Goal: Transaction & Acquisition: Purchase product/service

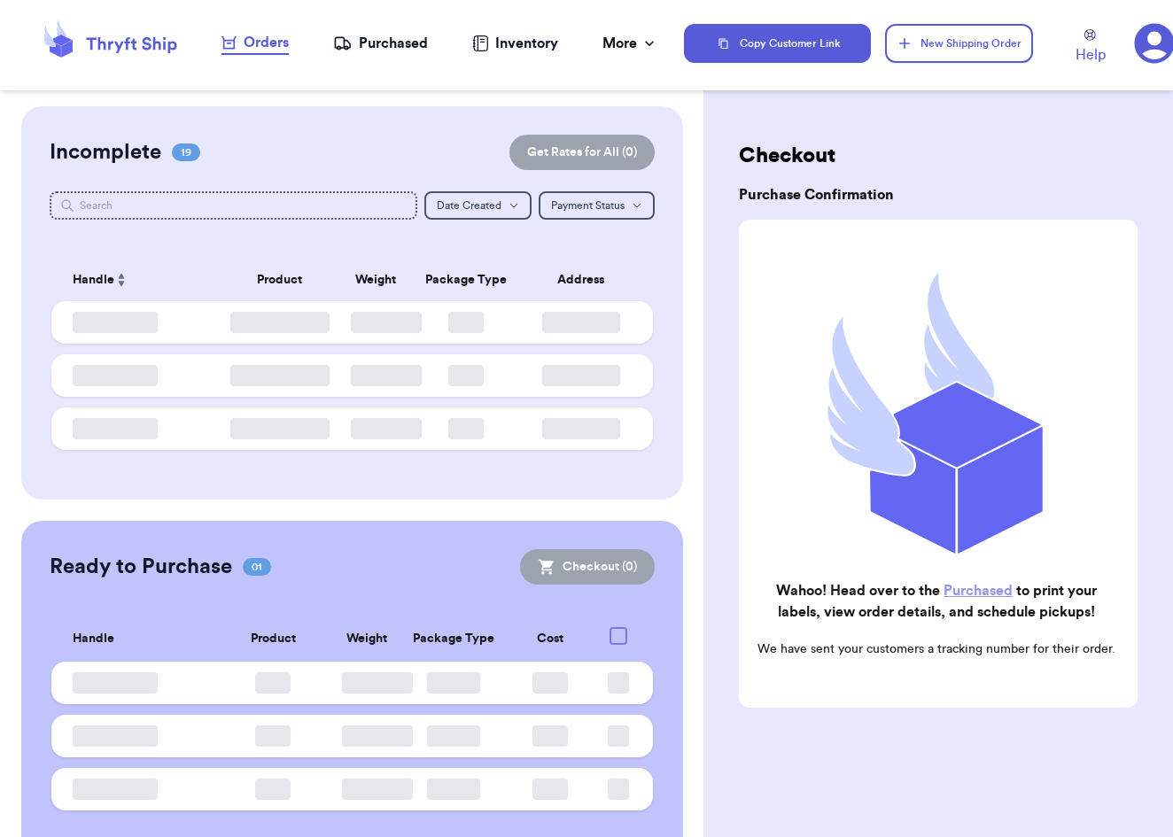
click at [253, 41] on div "Orders" at bounding box center [255, 42] width 67 height 21
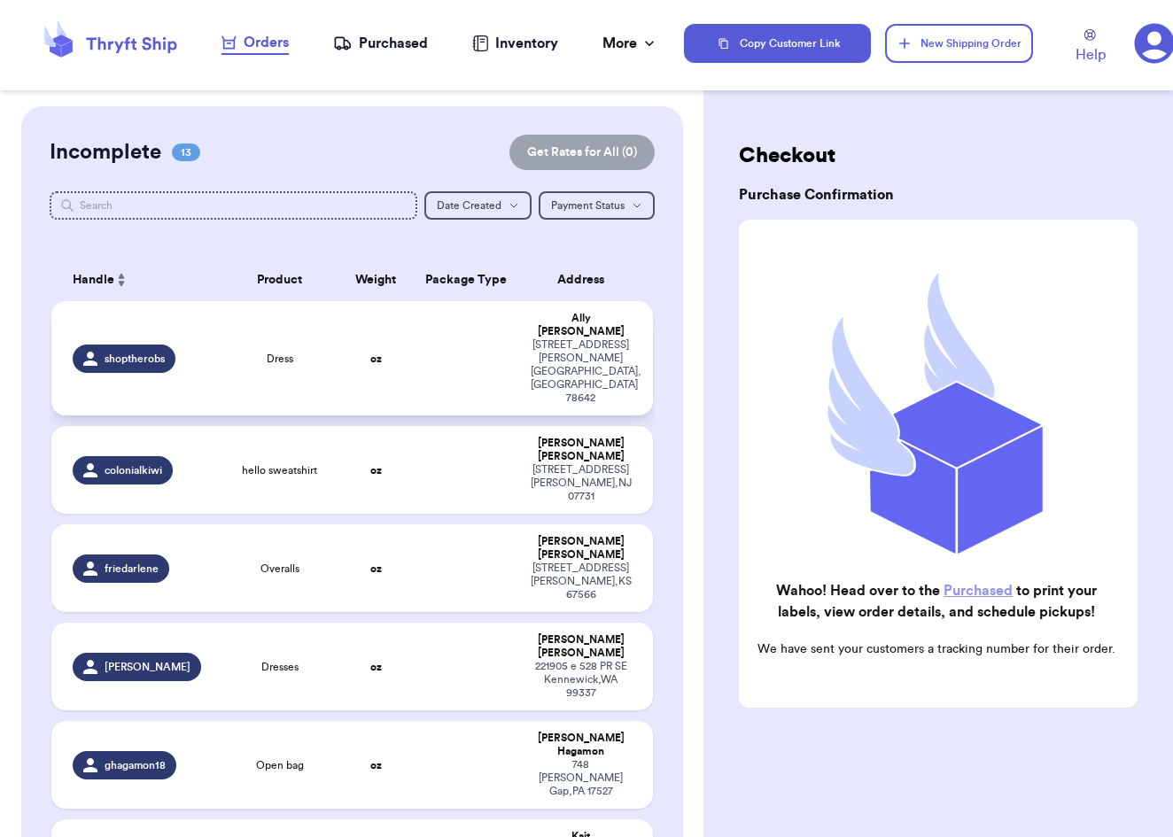
click at [378, 371] on td "oz" at bounding box center [376, 358] width 72 height 114
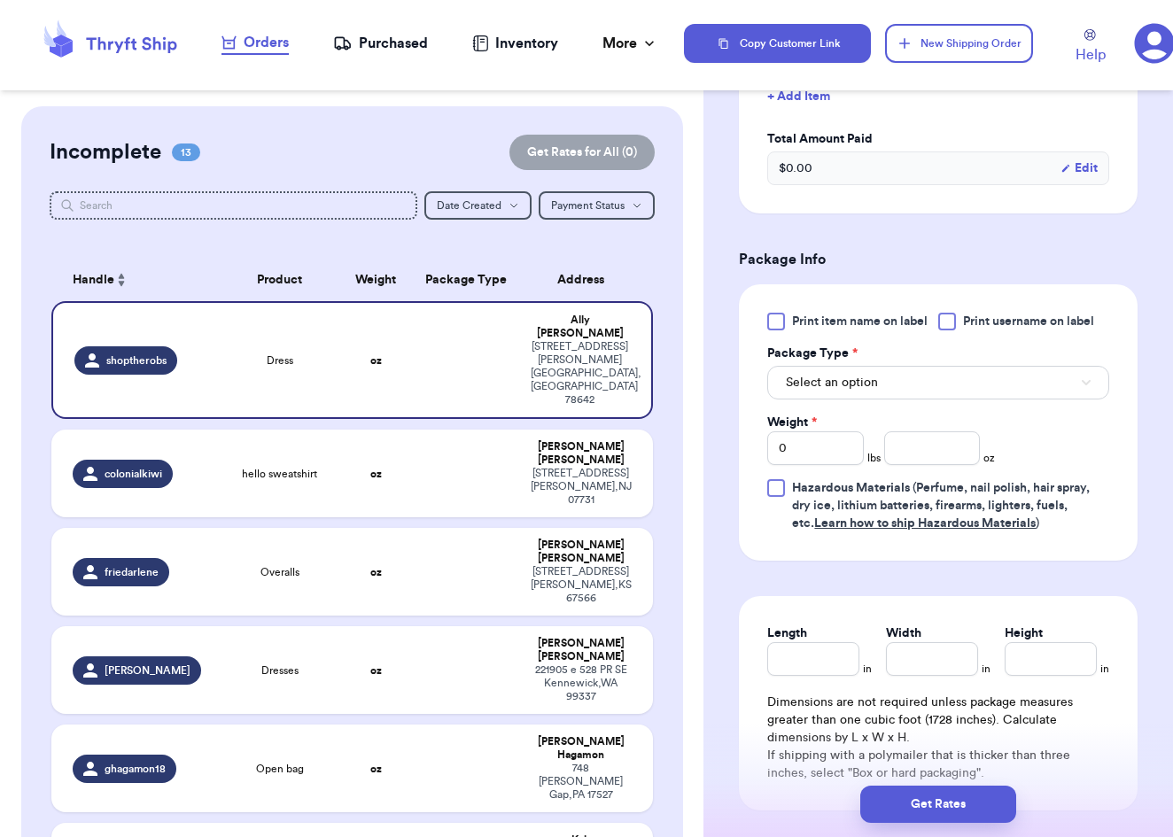
scroll to position [537, 0]
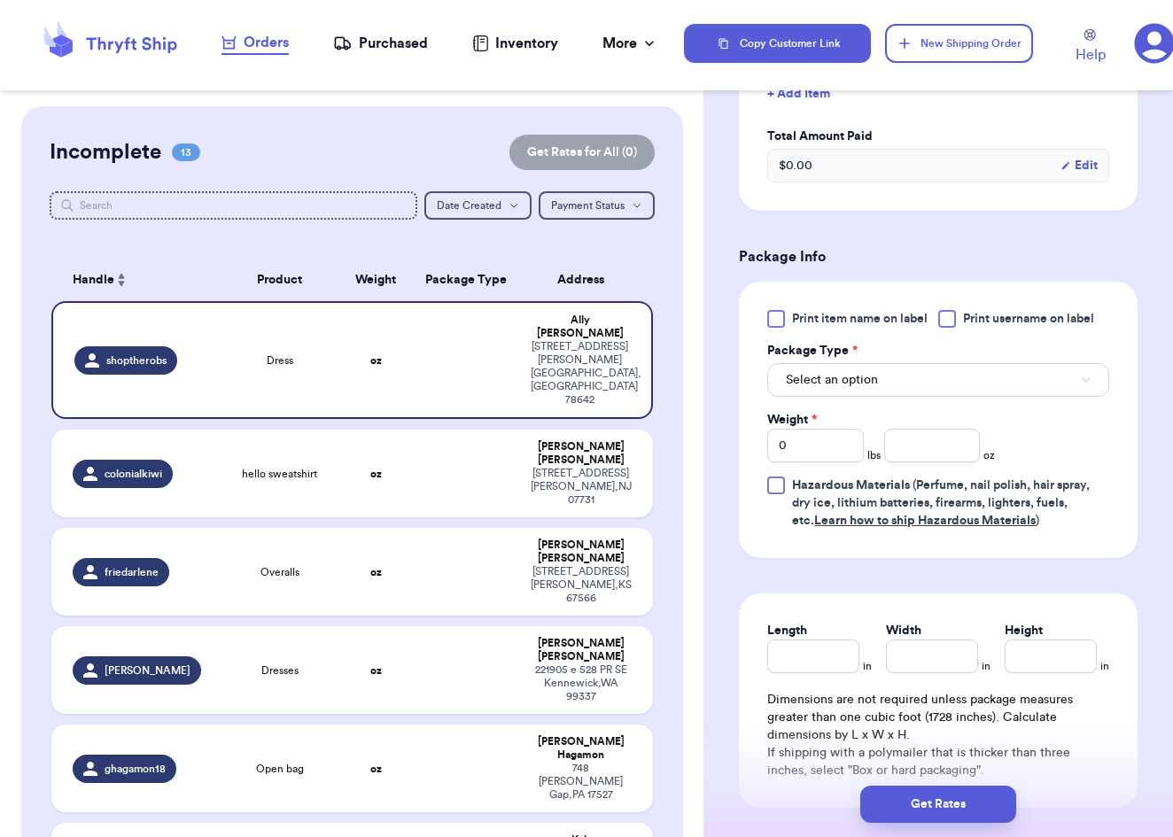
click at [851, 375] on span "Select an option" at bounding box center [832, 380] width 92 height 18
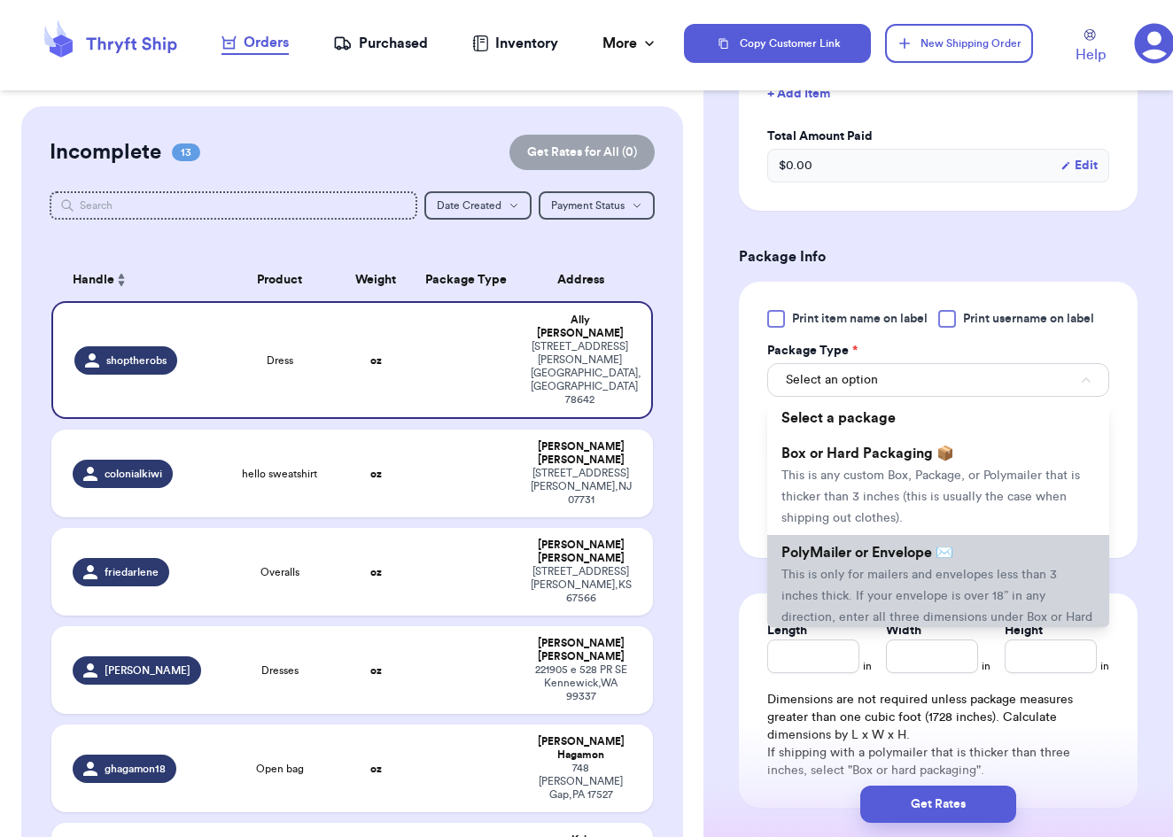
click at [872, 570] on li "PolyMailer or Envelope ✉️ This is only for mailers and envelopes less than 3 in…" at bounding box center [938, 595] width 342 height 120
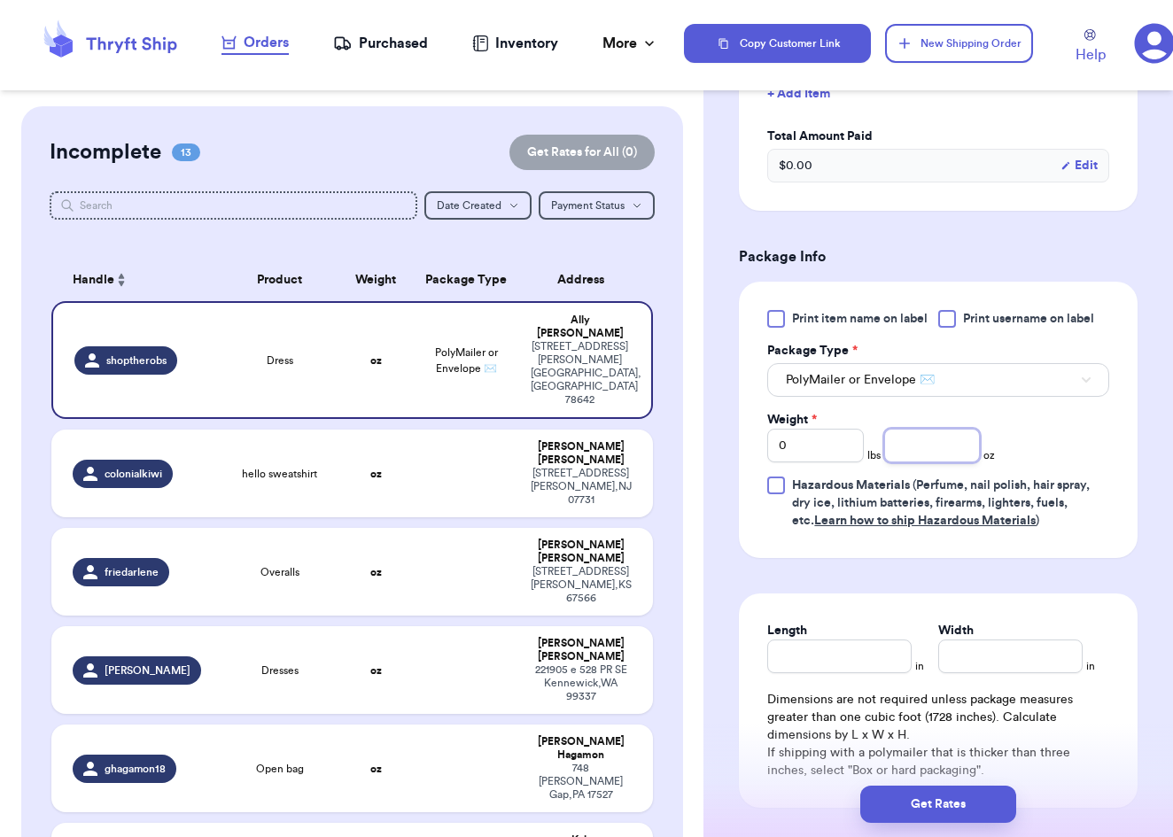
click at [939, 453] on input "number" at bounding box center [932, 446] width 97 height 34
type input "8"
click at [847, 661] on input "Length" at bounding box center [839, 657] width 144 height 34
type input "108"
type input "10"
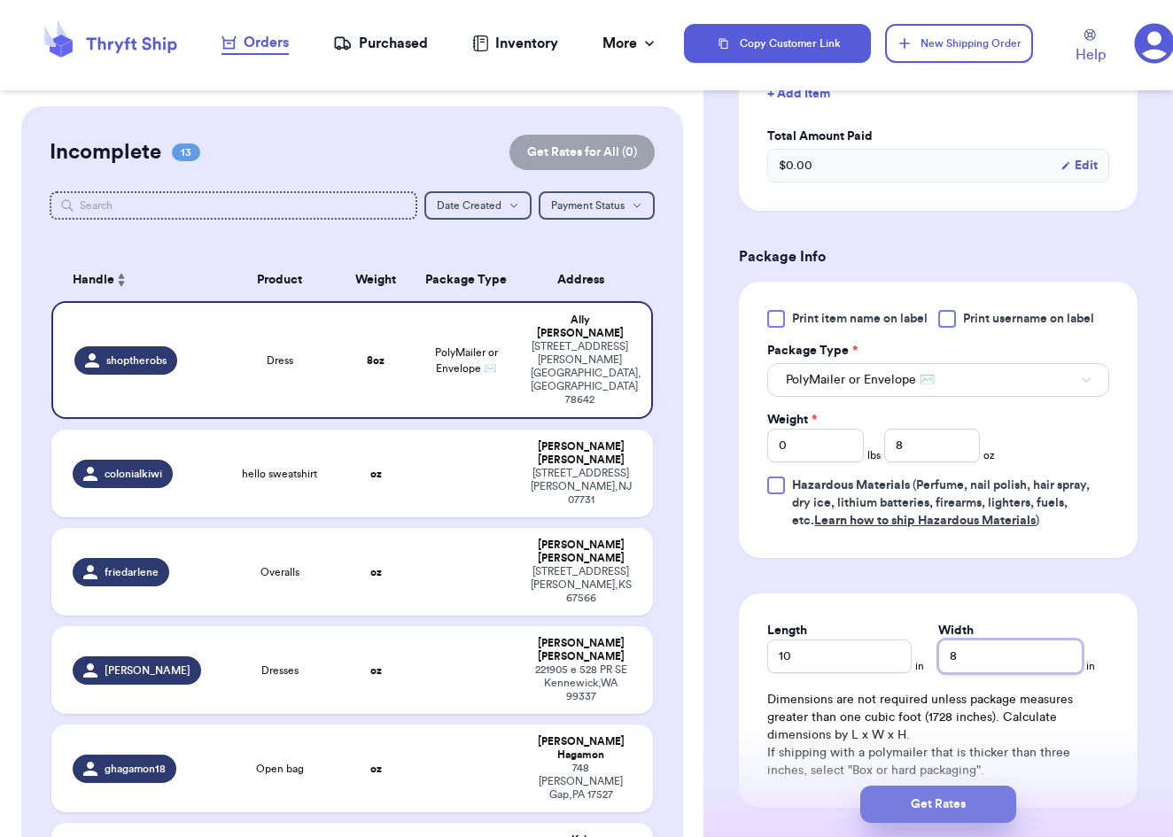
type input "8"
click at [925, 805] on button "Get Rates" at bounding box center [938, 804] width 156 height 37
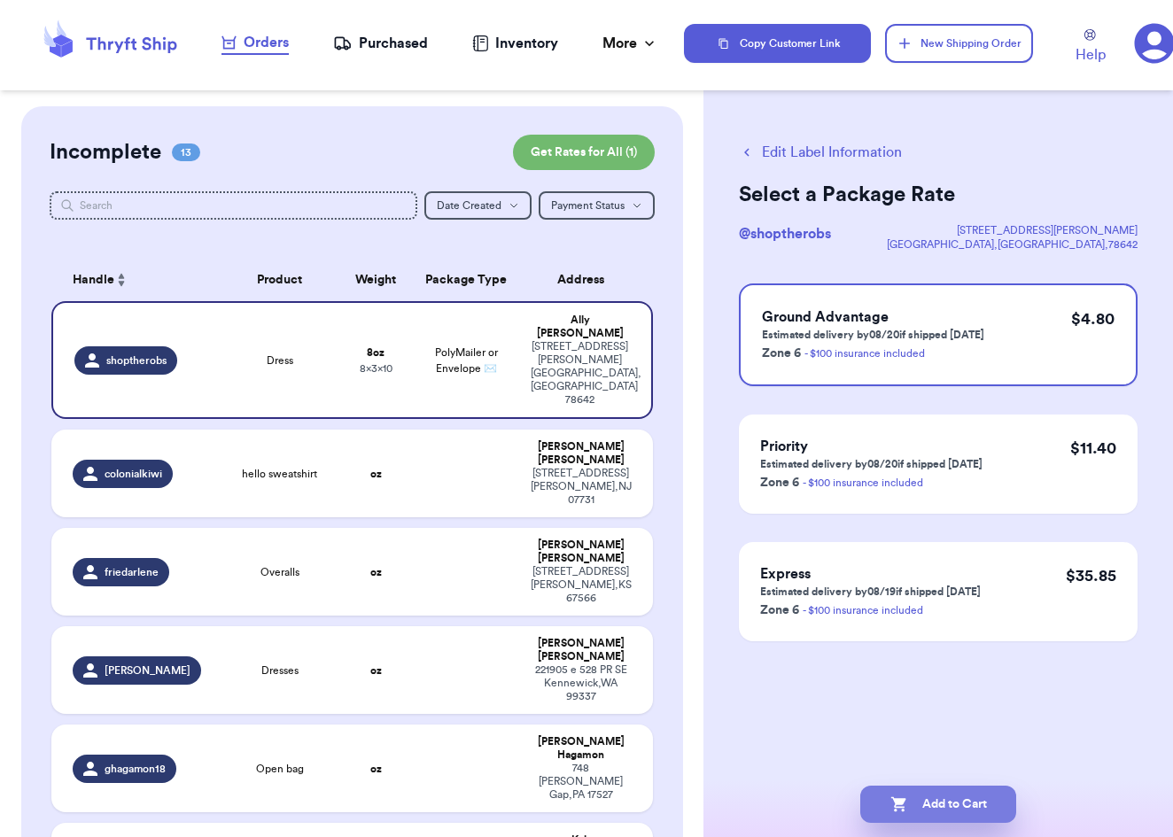
click at [949, 811] on button "Add to Cart" at bounding box center [938, 804] width 156 height 37
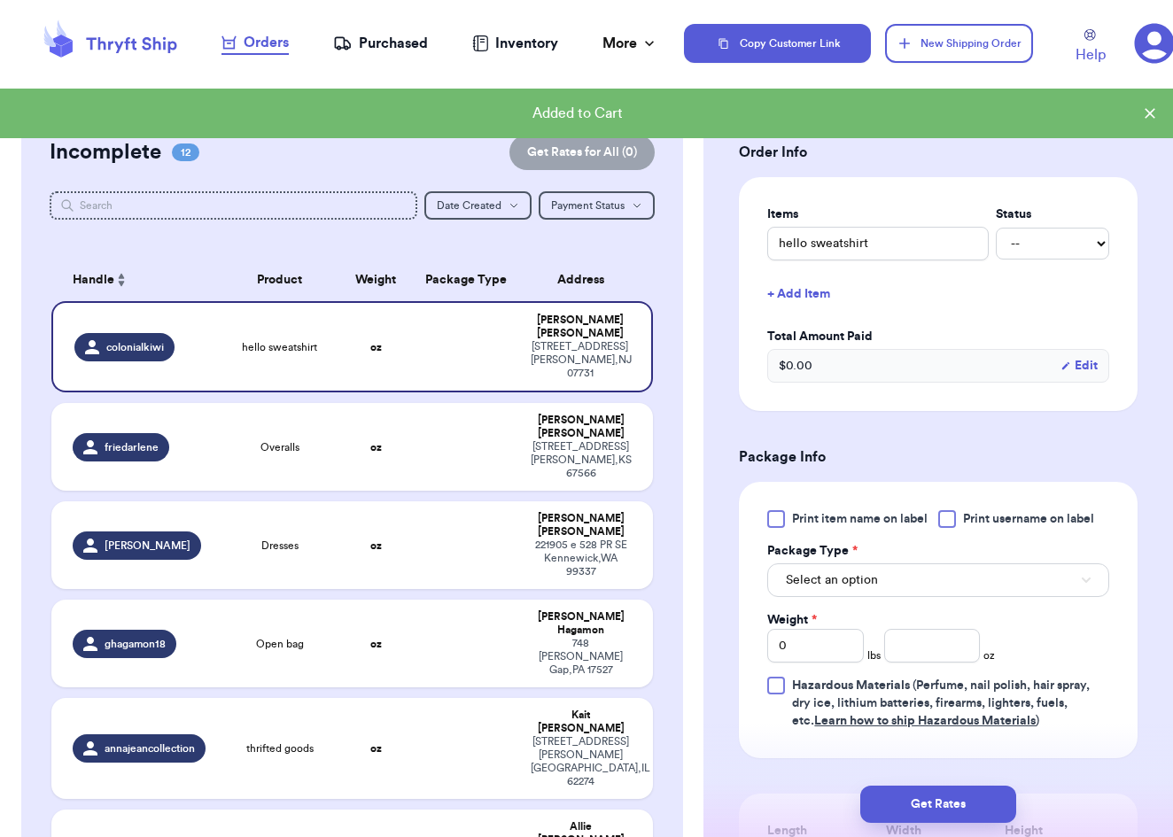
scroll to position [352, 0]
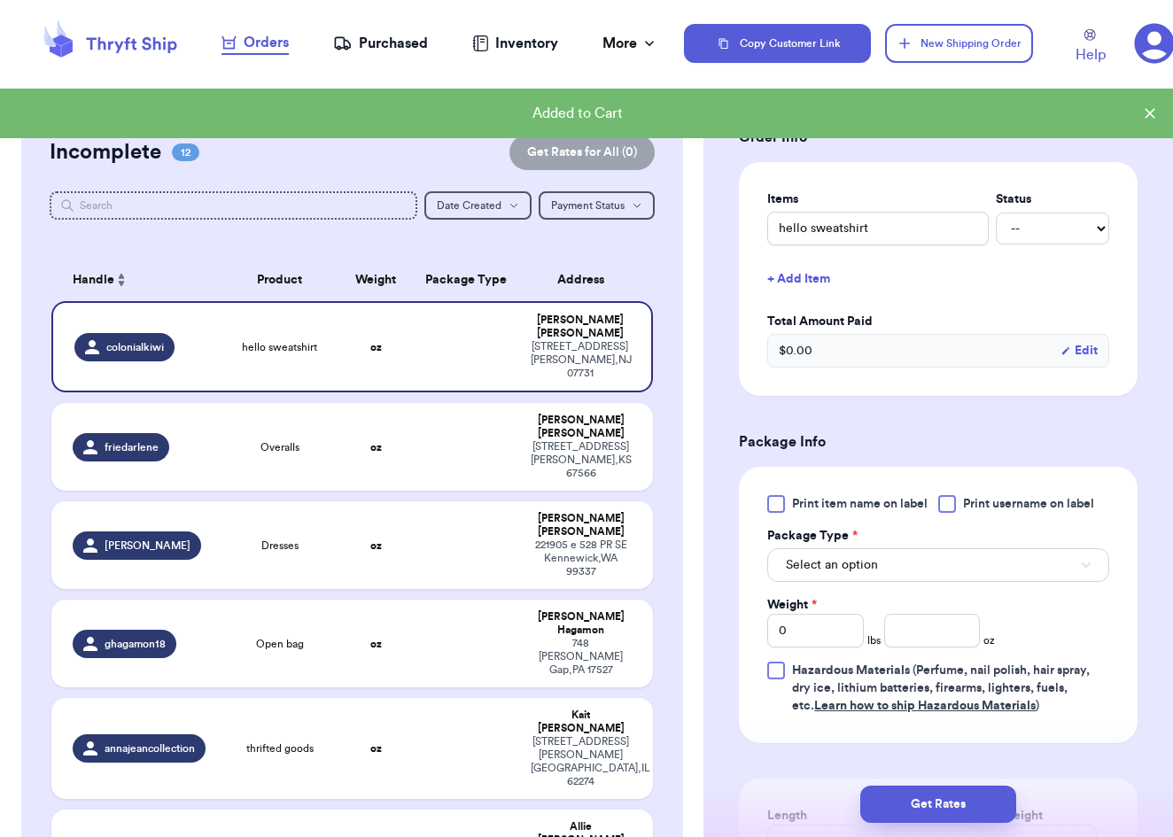
click at [1005, 567] on button "Select an option" at bounding box center [938, 565] width 342 height 34
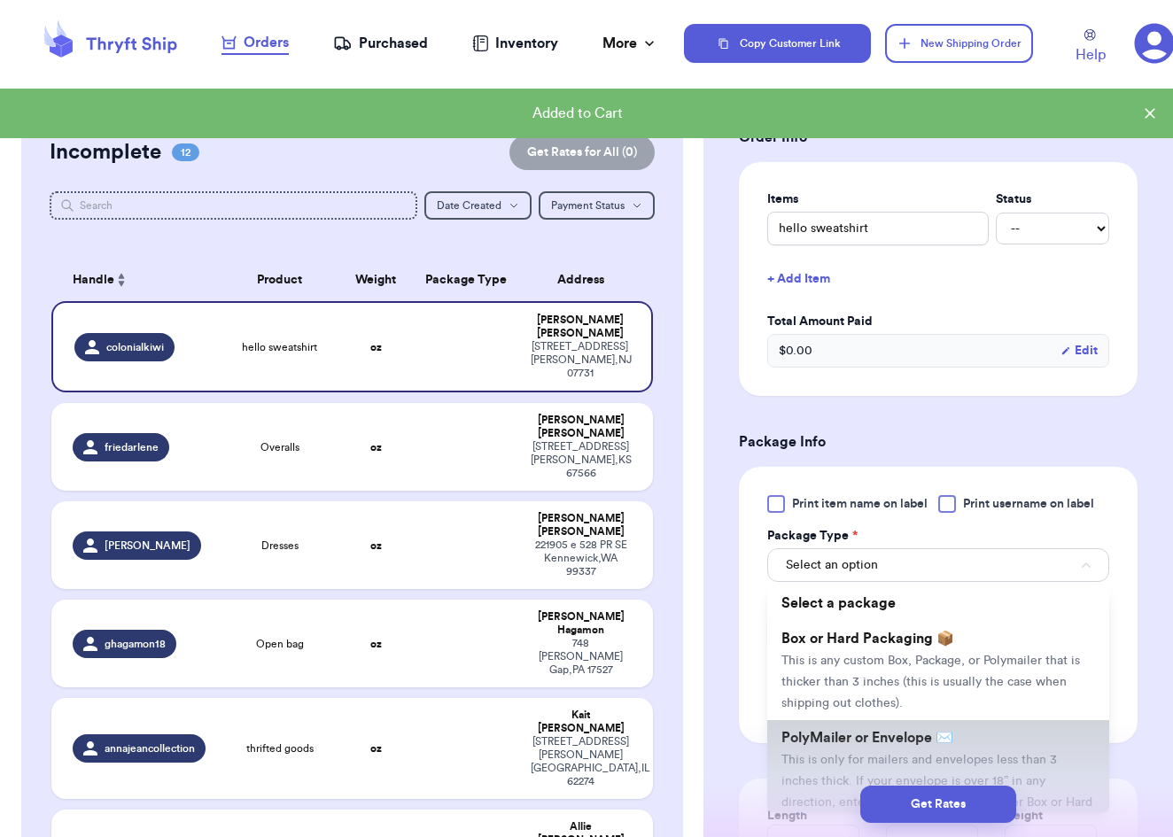
click at [913, 770] on span "This is only for mailers and envelopes less than 3 inches thick. If your envelo…" at bounding box center [936, 792] width 311 height 76
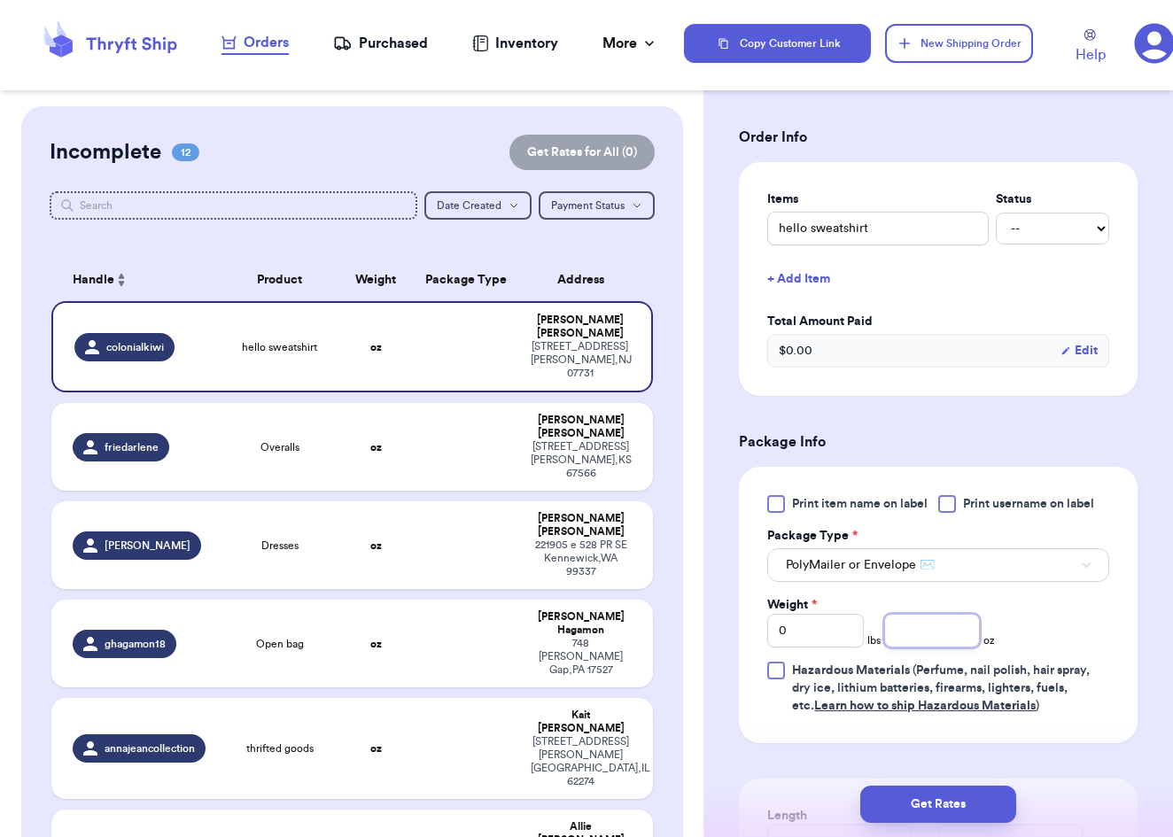
click at [929, 632] on input "number" at bounding box center [932, 631] width 97 height 34
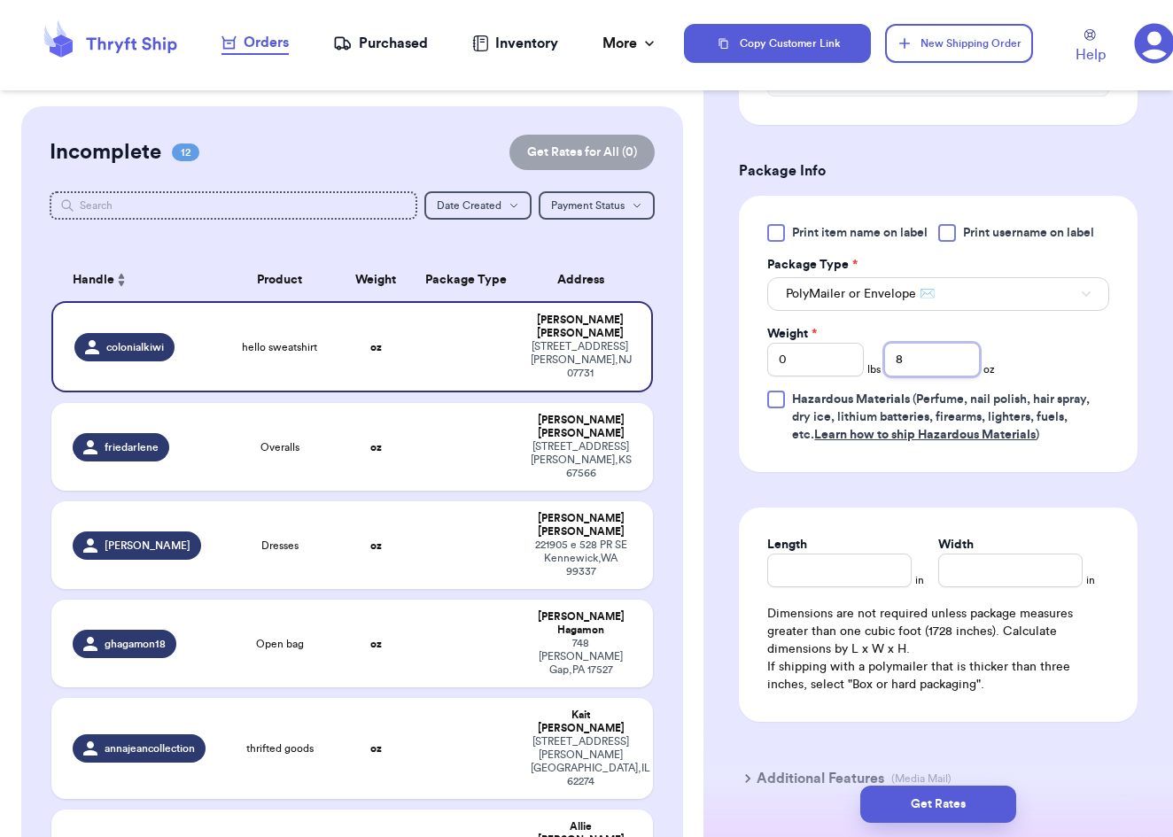
scroll to position [649, 0]
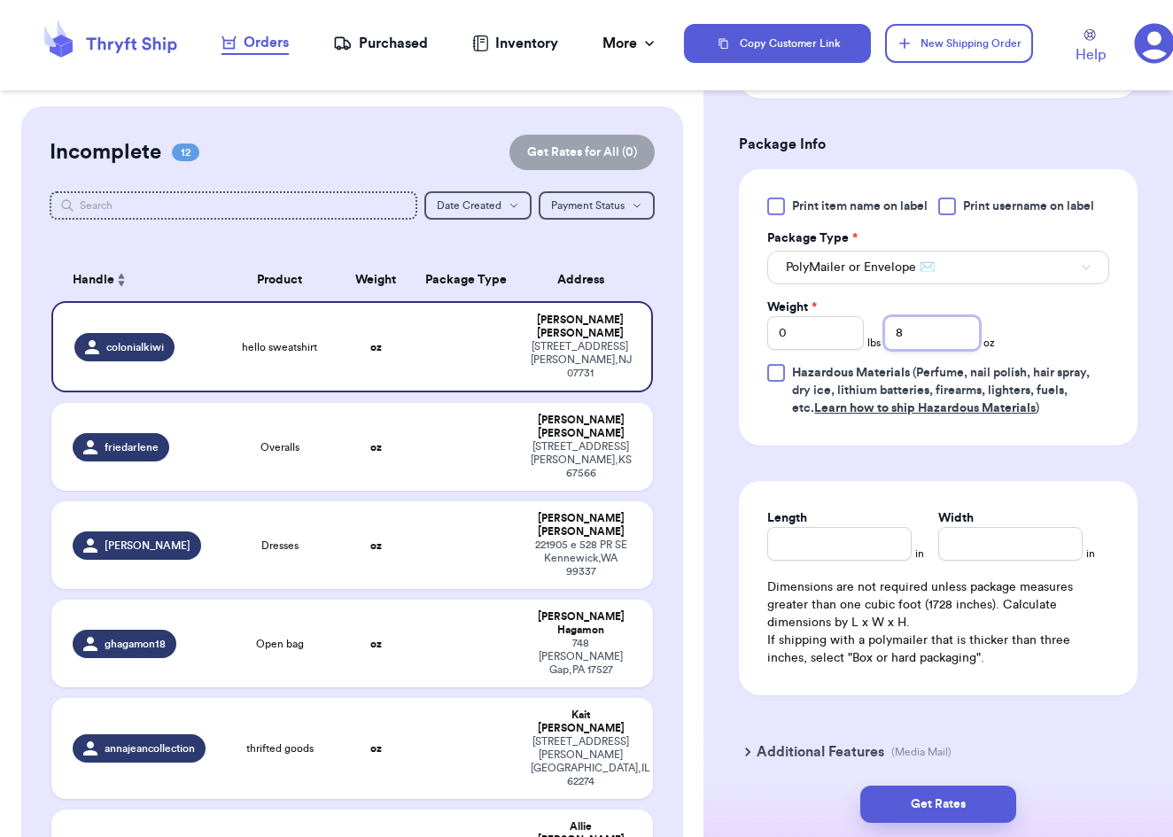
type input "8"
click at [838, 547] on input "Length" at bounding box center [839, 544] width 144 height 34
type input "10"
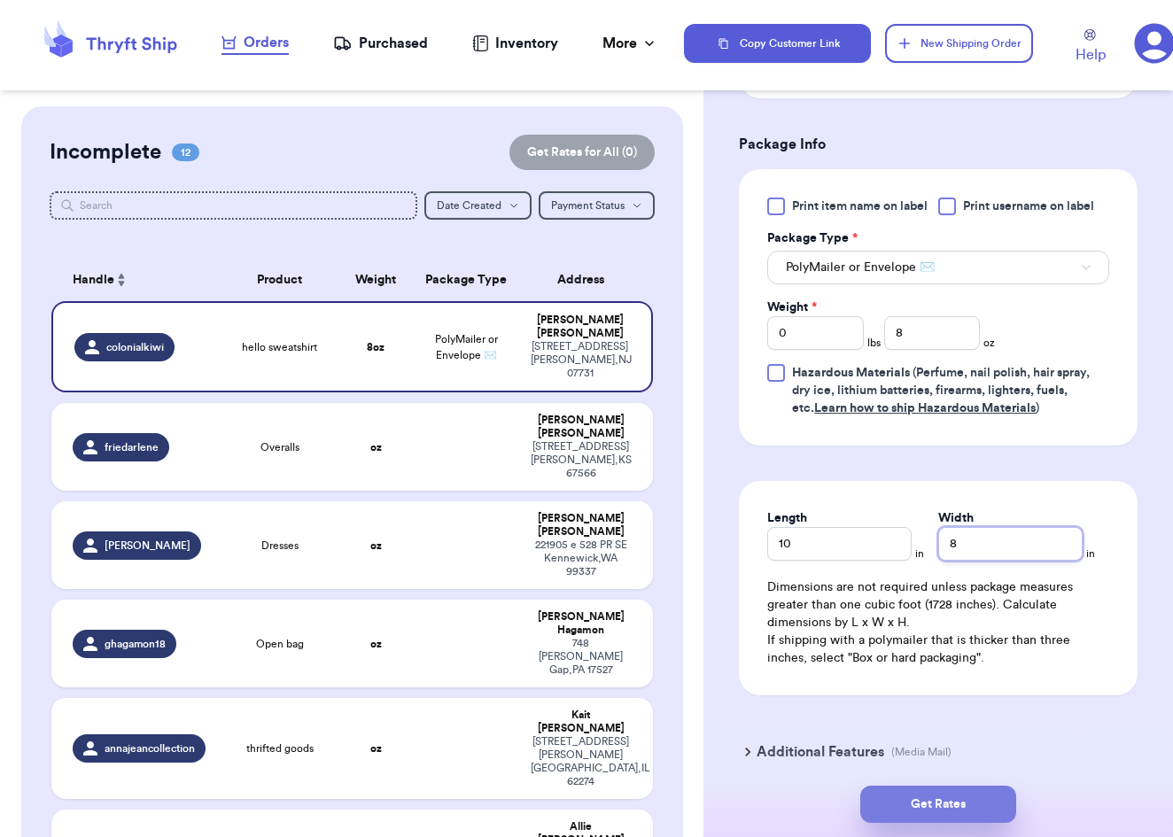
type input "8"
click at [904, 801] on button "Get Rates" at bounding box center [938, 804] width 156 height 37
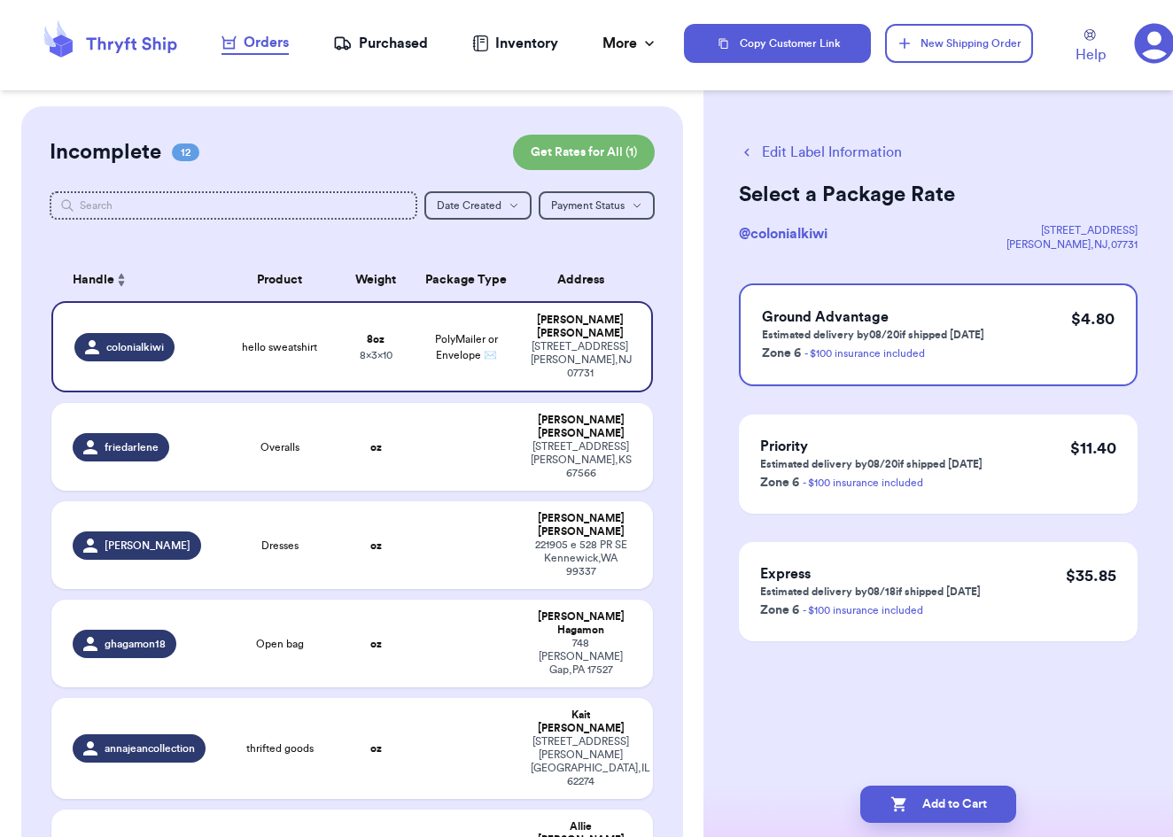
scroll to position [0, 0]
click at [956, 813] on button "Add to Cart" at bounding box center [938, 804] width 156 height 37
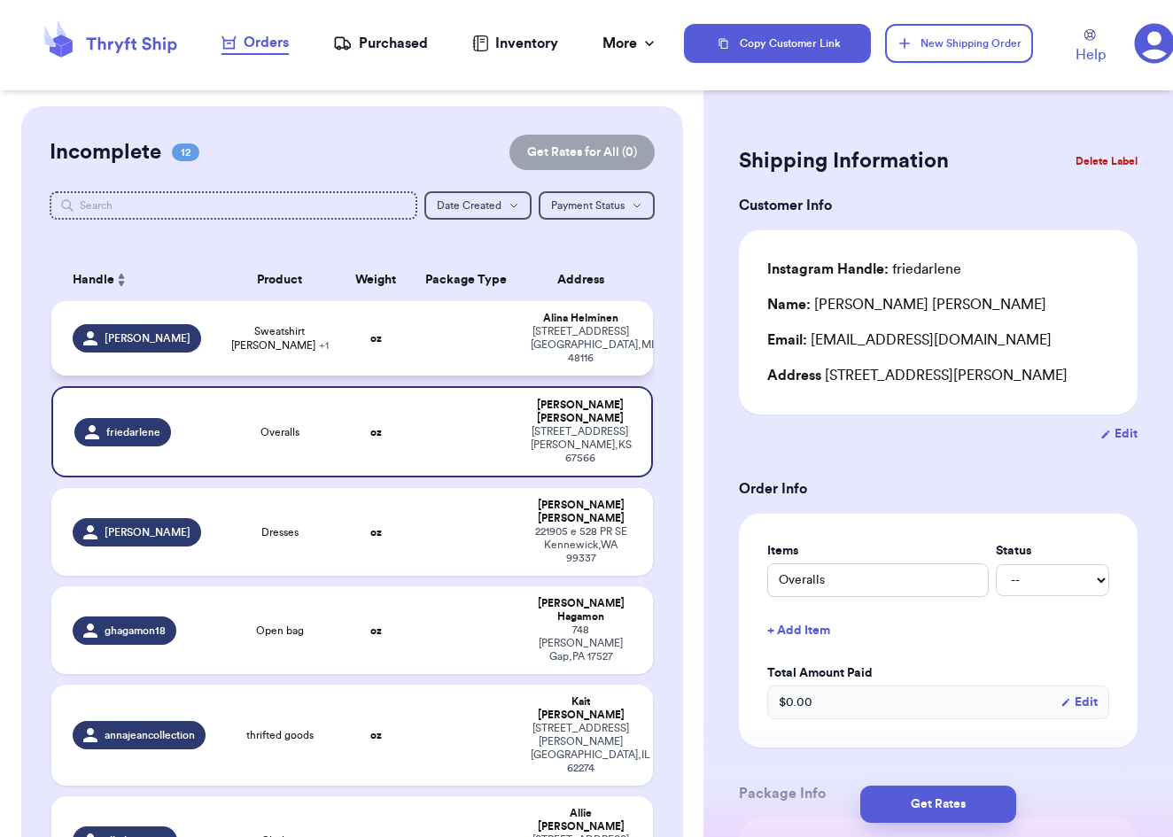
click at [466, 340] on td at bounding box center [466, 338] width 108 height 74
type input "Sweatshirt [PERSON_NAME]"
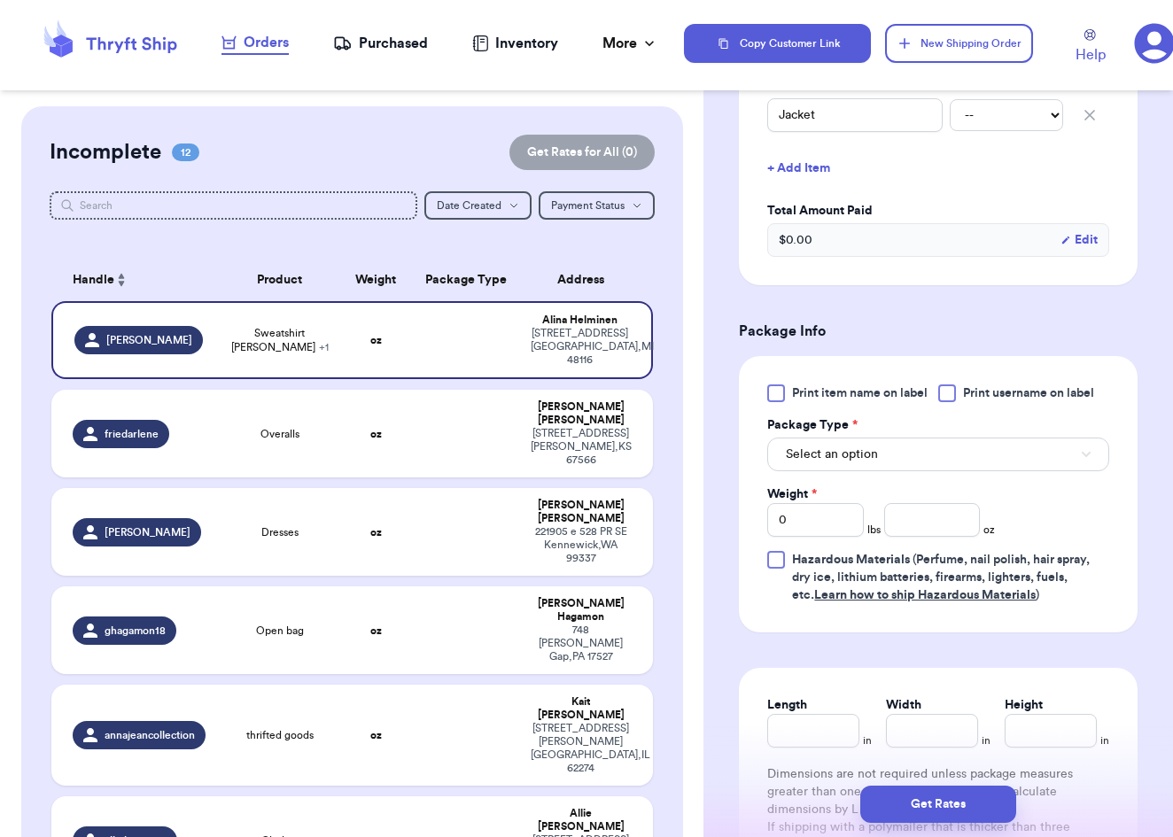
scroll to position [524, 0]
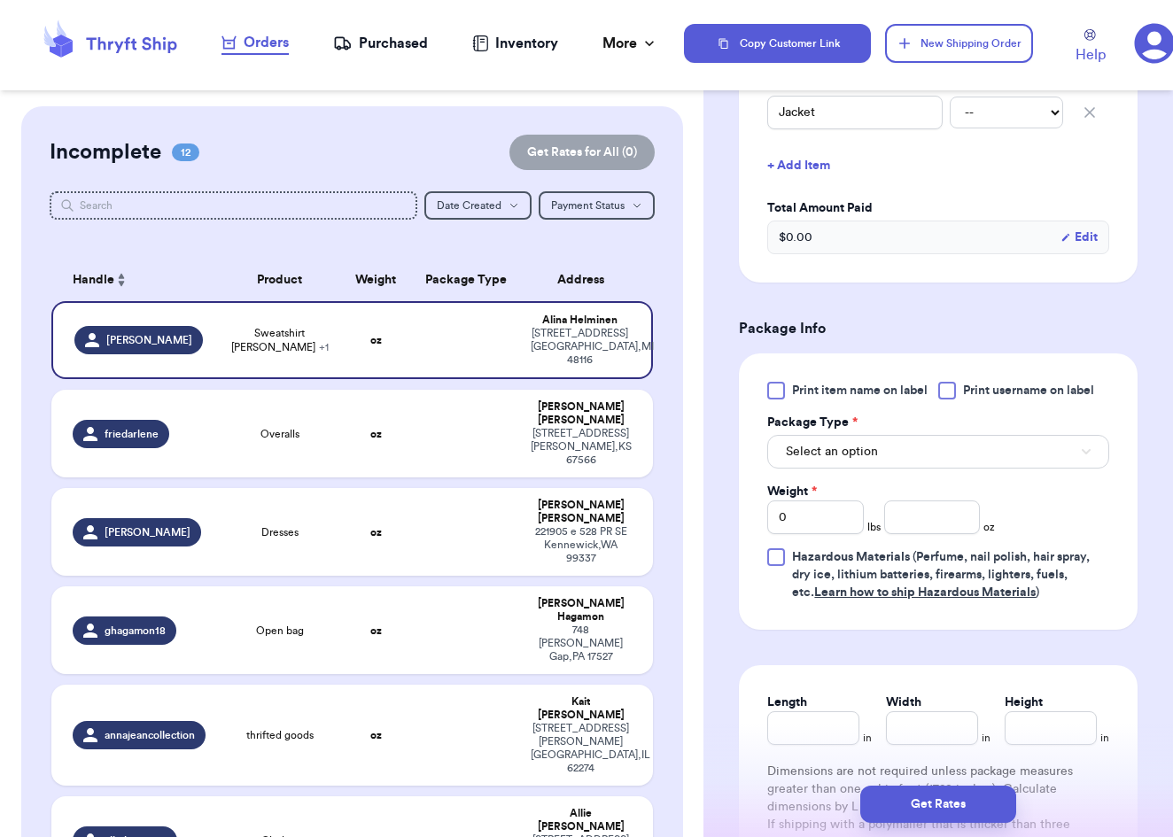
click at [859, 437] on div "Select an option" at bounding box center [938, 449] width 342 height 37
click at [859, 449] on span "Select an option" at bounding box center [832, 452] width 92 height 18
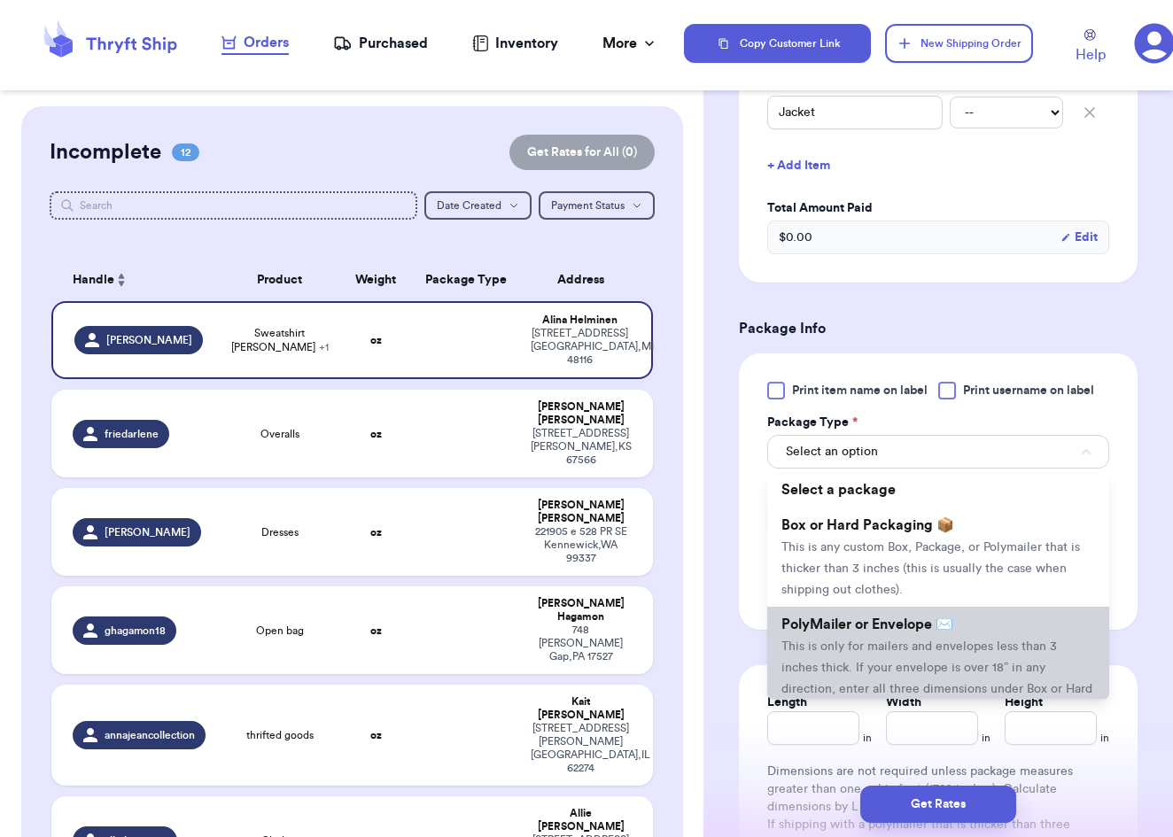
click at [875, 627] on span "PolyMailer or Envelope ✉️" at bounding box center [867, 625] width 172 height 14
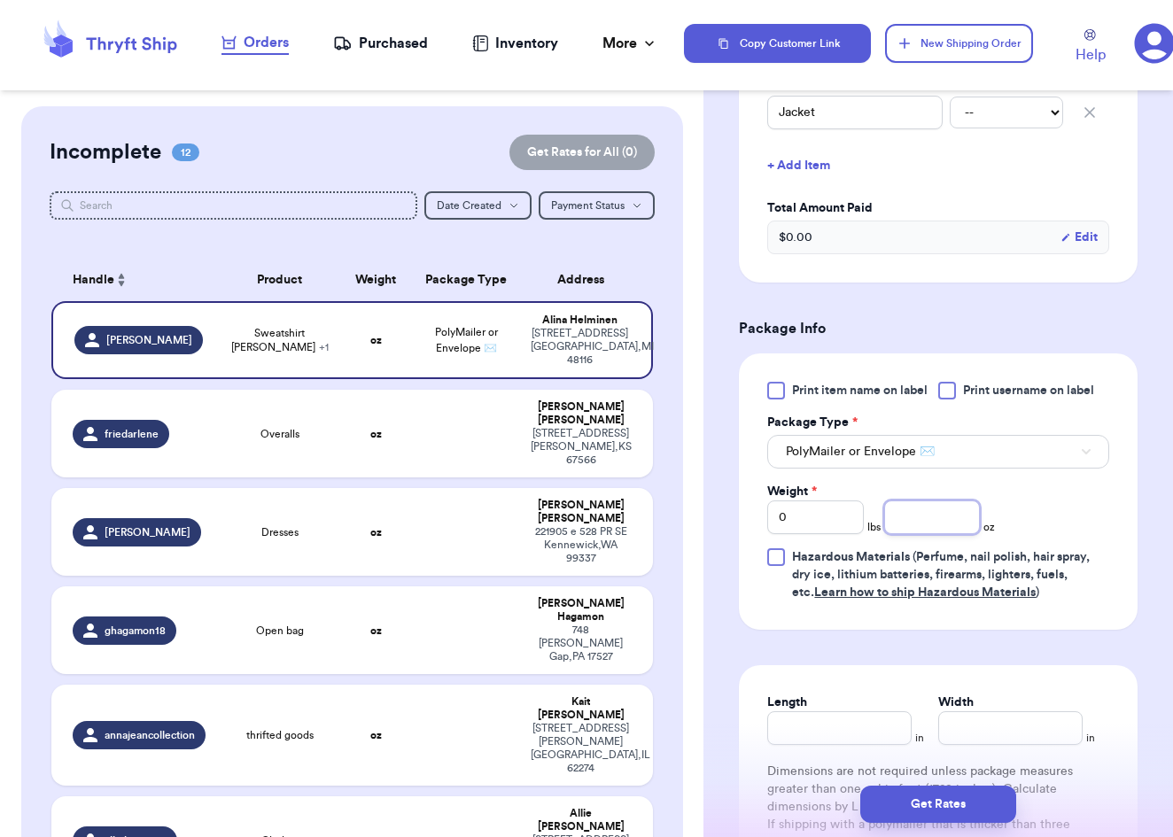
click at [921, 523] on input "number" at bounding box center [932, 518] width 97 height 34
type input "14"
click at [848, 731] on input "Length" at bounding box center [839, 728] width 144 height 34
type input "10"
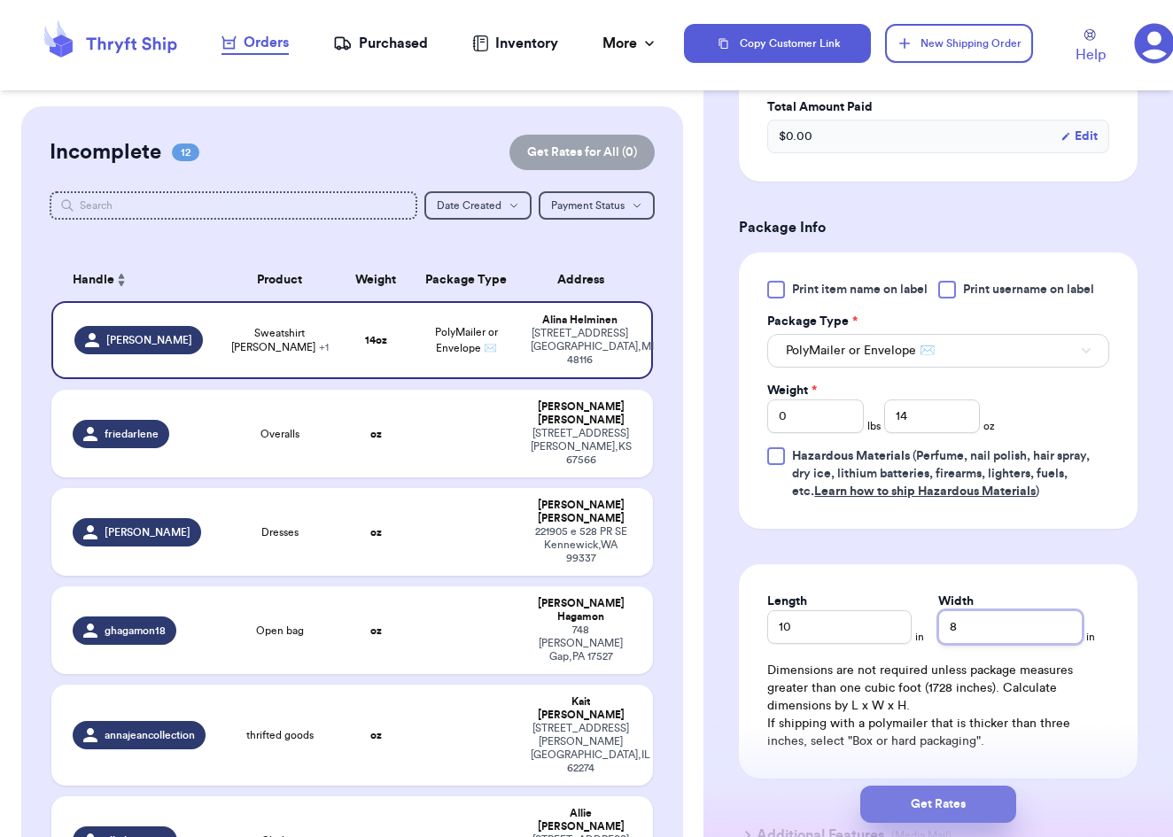
type input "8"
click at [875, 795] on button "Get Rates" at bounding box center [938, 804] width 156 height 37
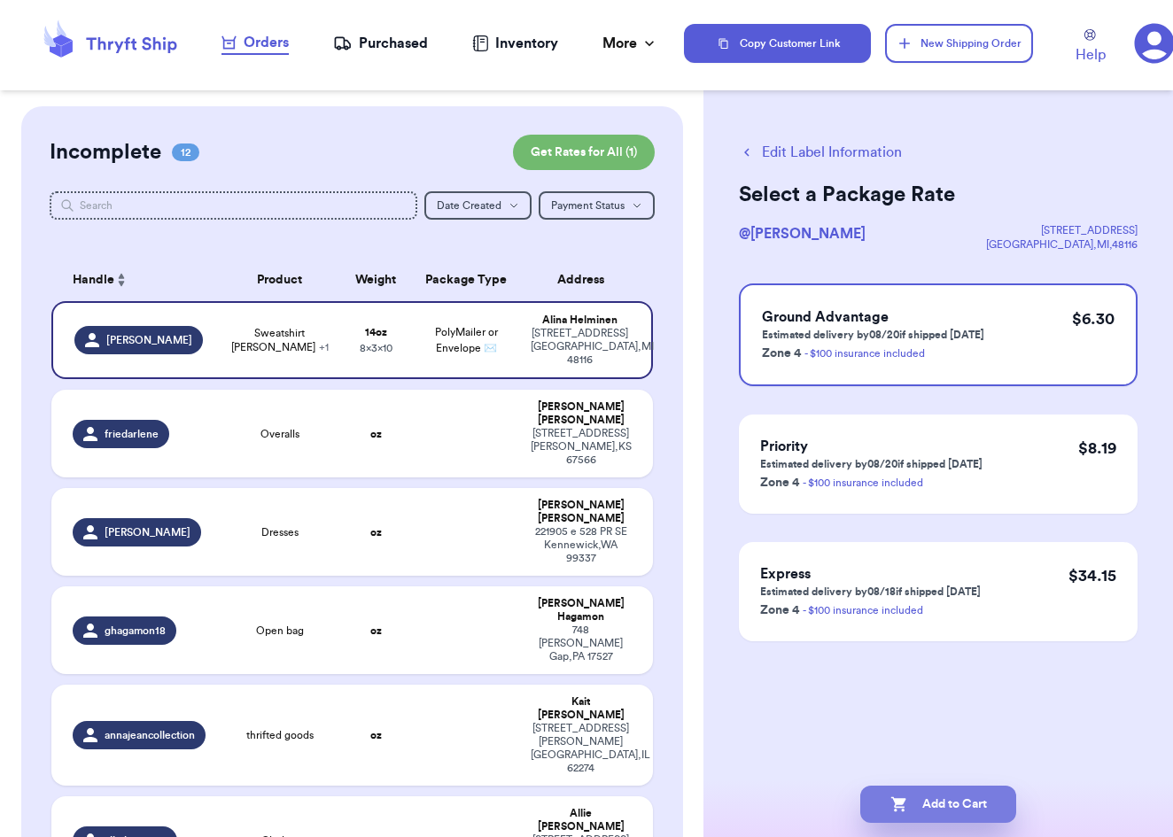
scroll to position [0, 0]
click at [881, 797] on button "Add to Cart" at bounding box center [938, 804] width 156 height 37
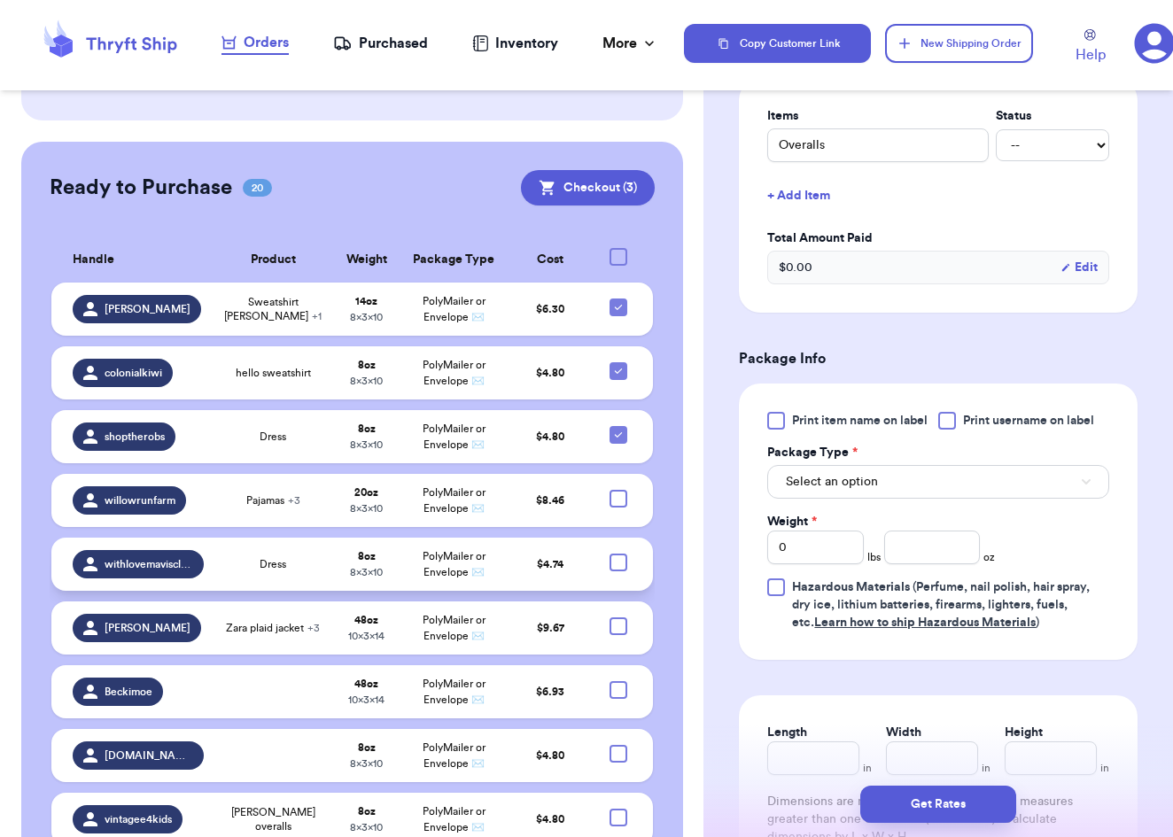
scroll to position [1319, 0]
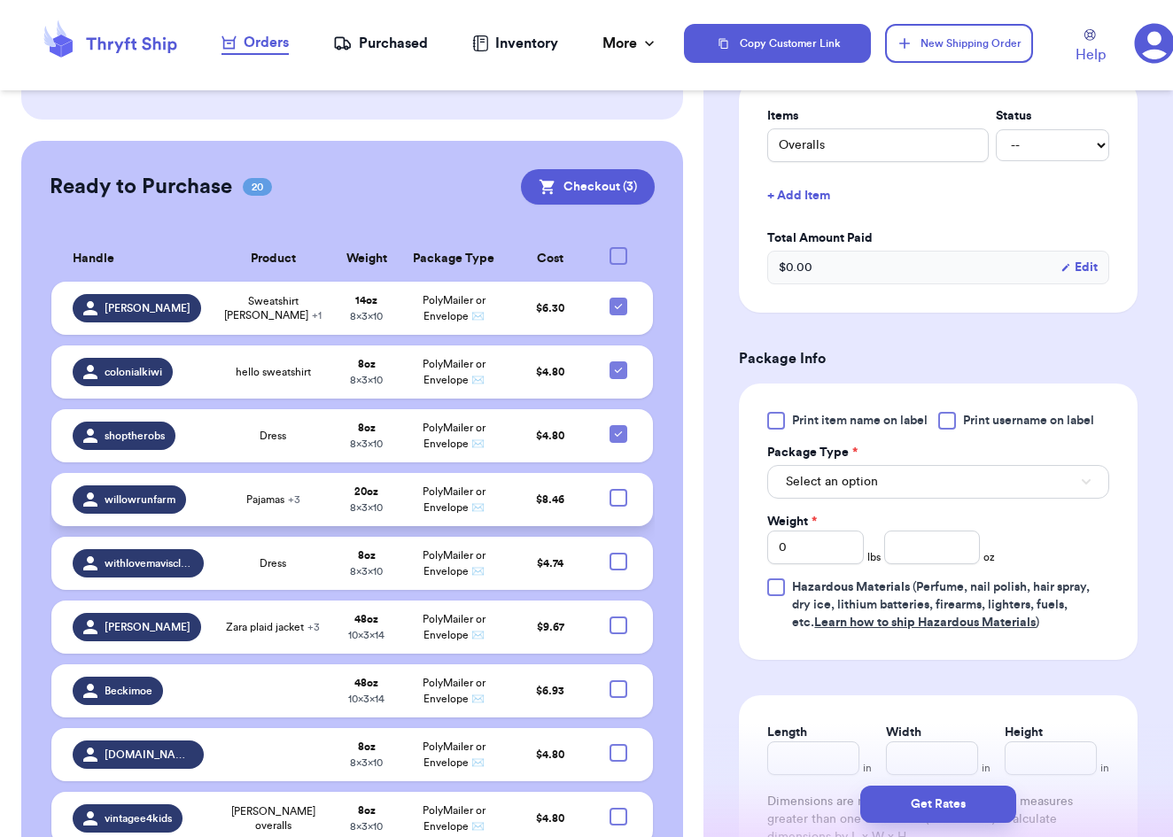
click at [617, 489] on div at bounding box center [619, 498] width 18 height 18
click at [618, 488] on input "checkbox" at bounding box center [618, 488] width 1 height 1
checkbox input "true"
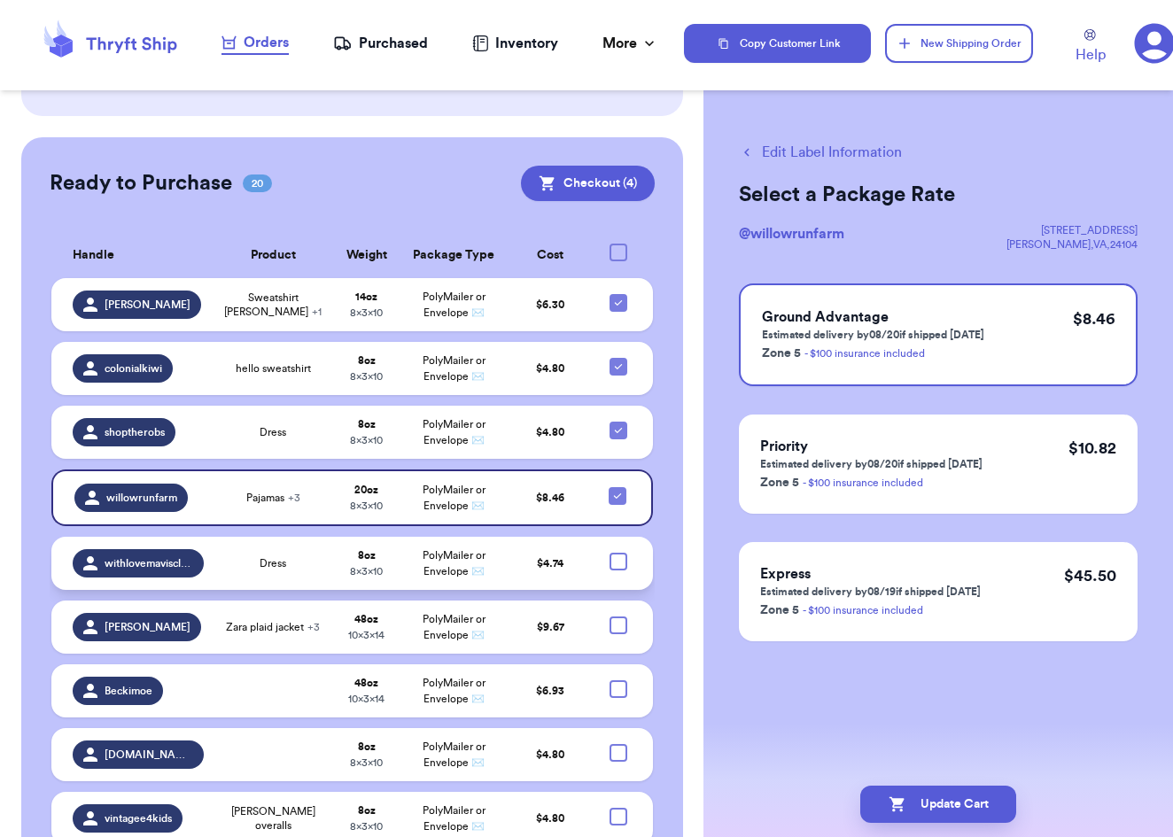
click at [623, 553] on div at bounding box center [619, 562] width 18 height 18
click at [618, 552] on input "checkbox" at bounding box center [618, 552] width 1 height 1
checkbox input "true"
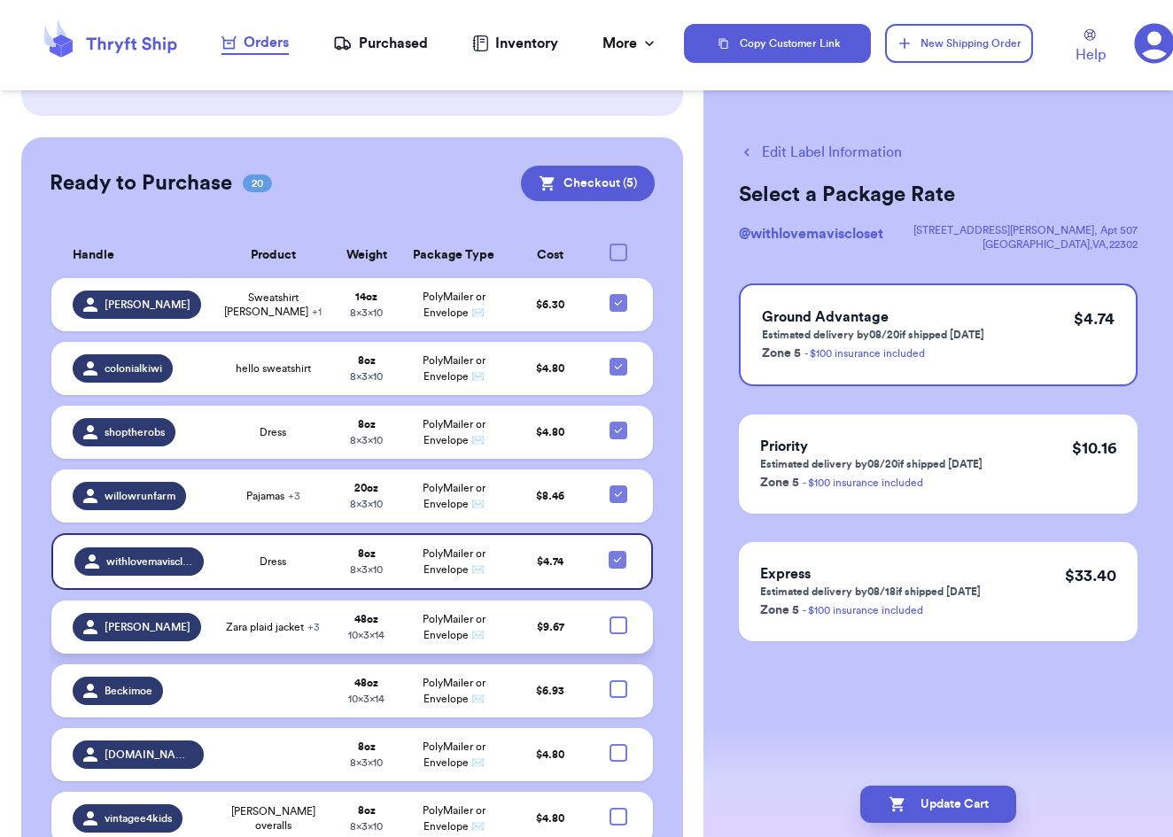
click at [614, 617] on div at bounding box center [619, 626] width 18 height 18
click at [618, 616] on input "checkbox" at bounding box center [618, 616] width 1 height 1
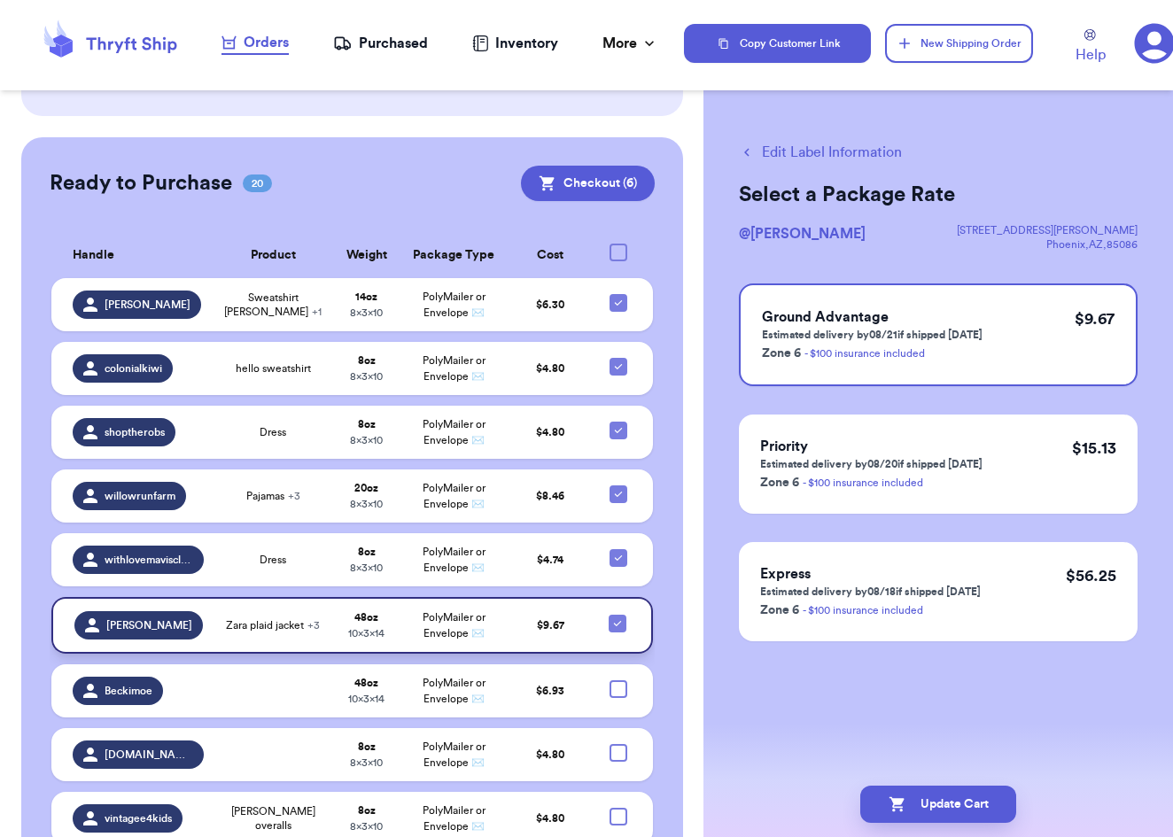
click at [614, 617] on icon at bounding box center [617, 624] width 14 height 14
click at [617, 614] on input "checkbox" at bounding box center [617, 614] width 1 height 1
checkbox input "false"
click at [617, 680] on div at bounding box center [619, 689] width 18 height 18
click at [618, 680] on input "checkbox" at bounding box center [618, 680] width 1 height 1
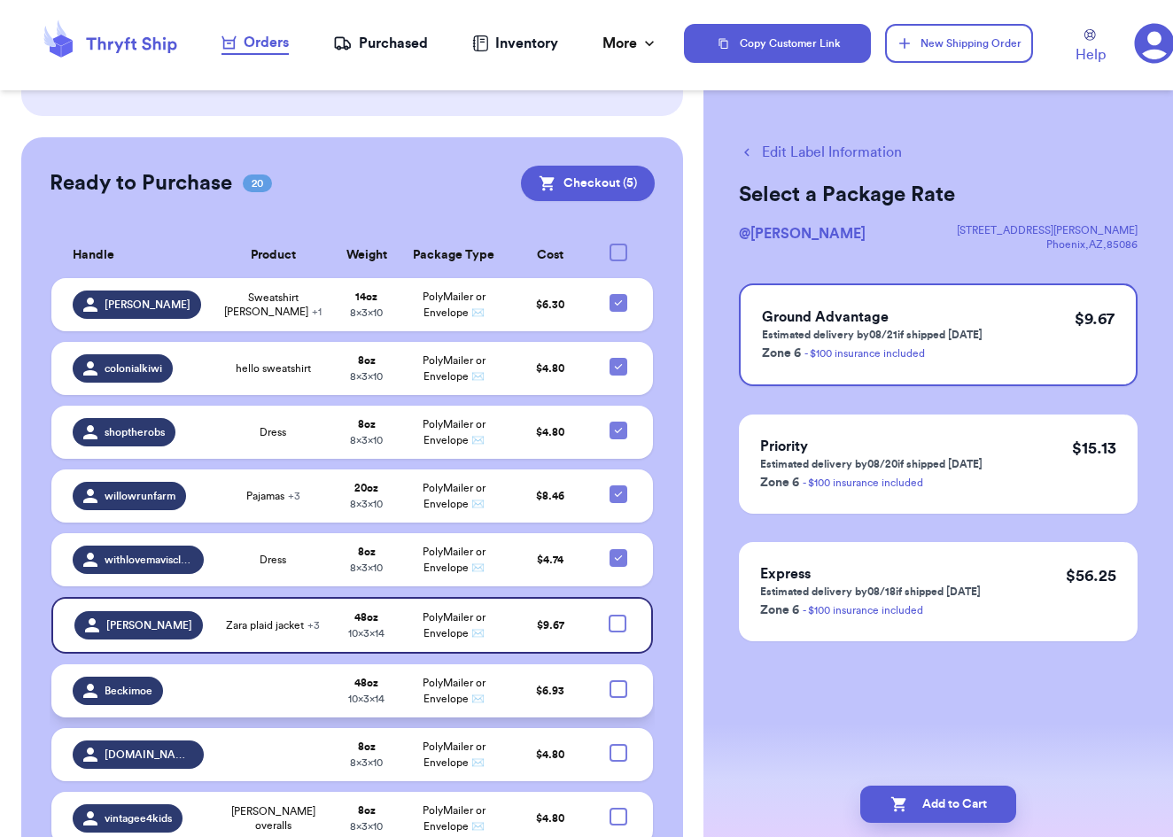
checkbox input "true"
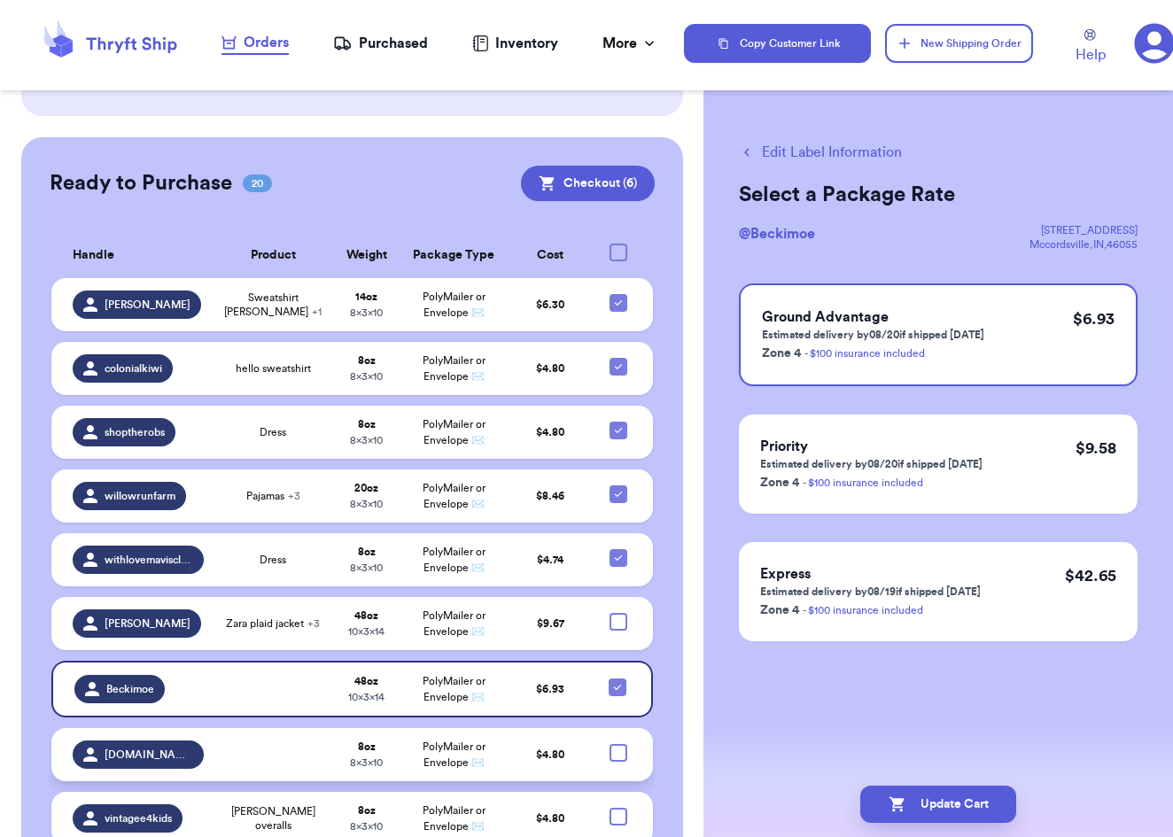
click at [614, 744] on div at bounding box center [619, 753] width 18 height 18
click at [618, 743] on input "checkbox" at bounding box center [618, 743] width 1 height 1
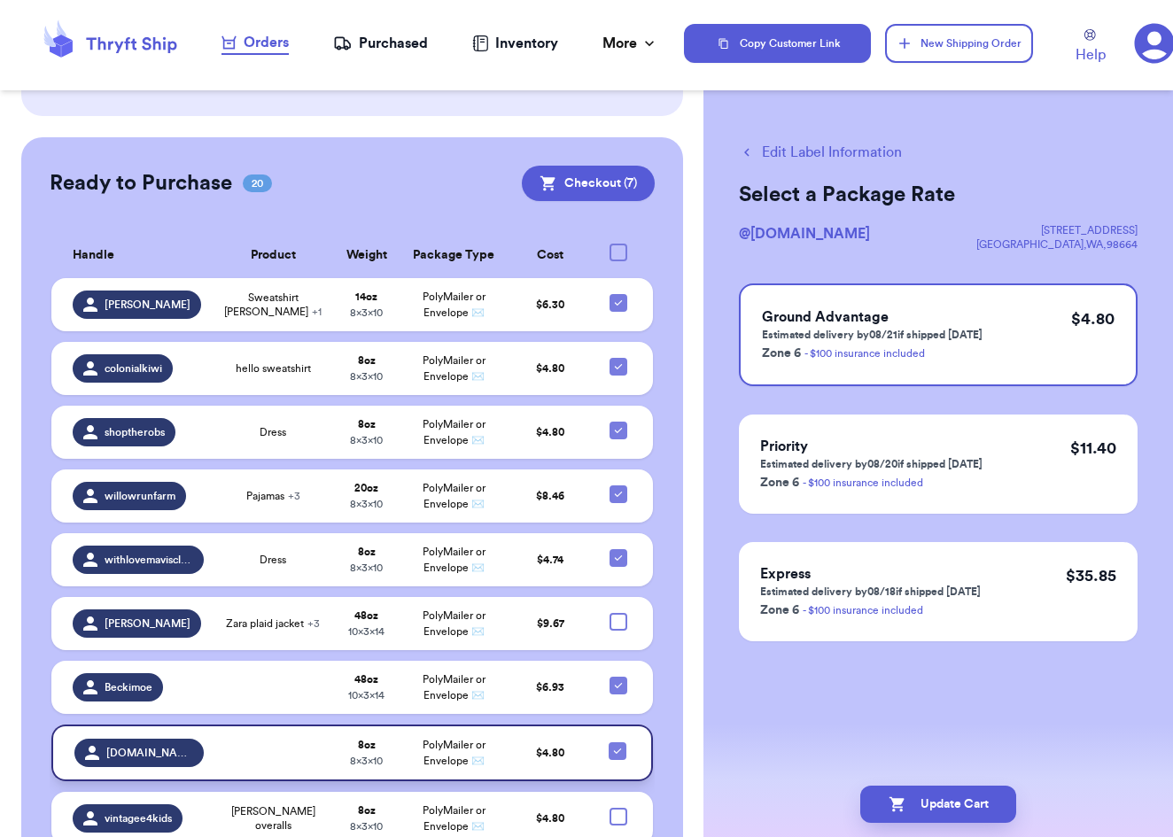
click at [614, 744] on icon at bounding box center [617, 751] width 14 height 14
click at [617, 742] on input "checkbox" at bounding box center [617, 742] width 1 height 1
checkbox input "false"
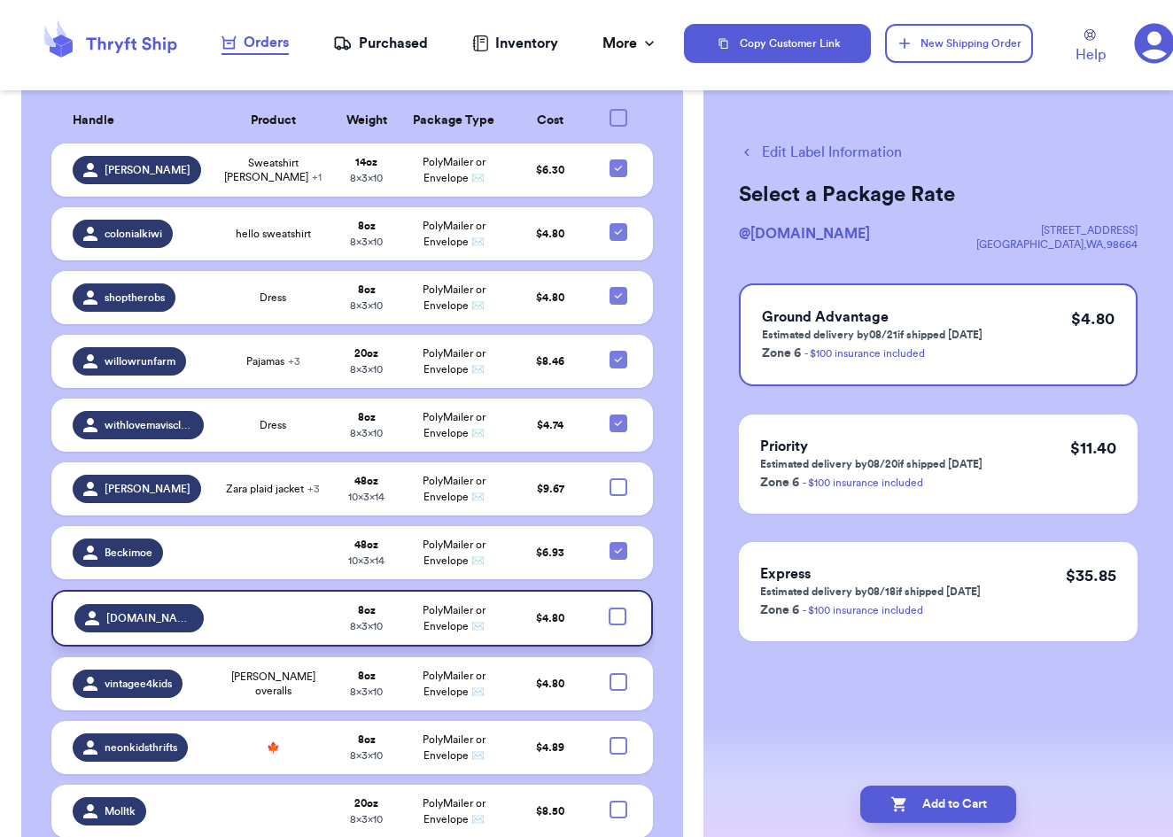
scroll to position [1458, 0]
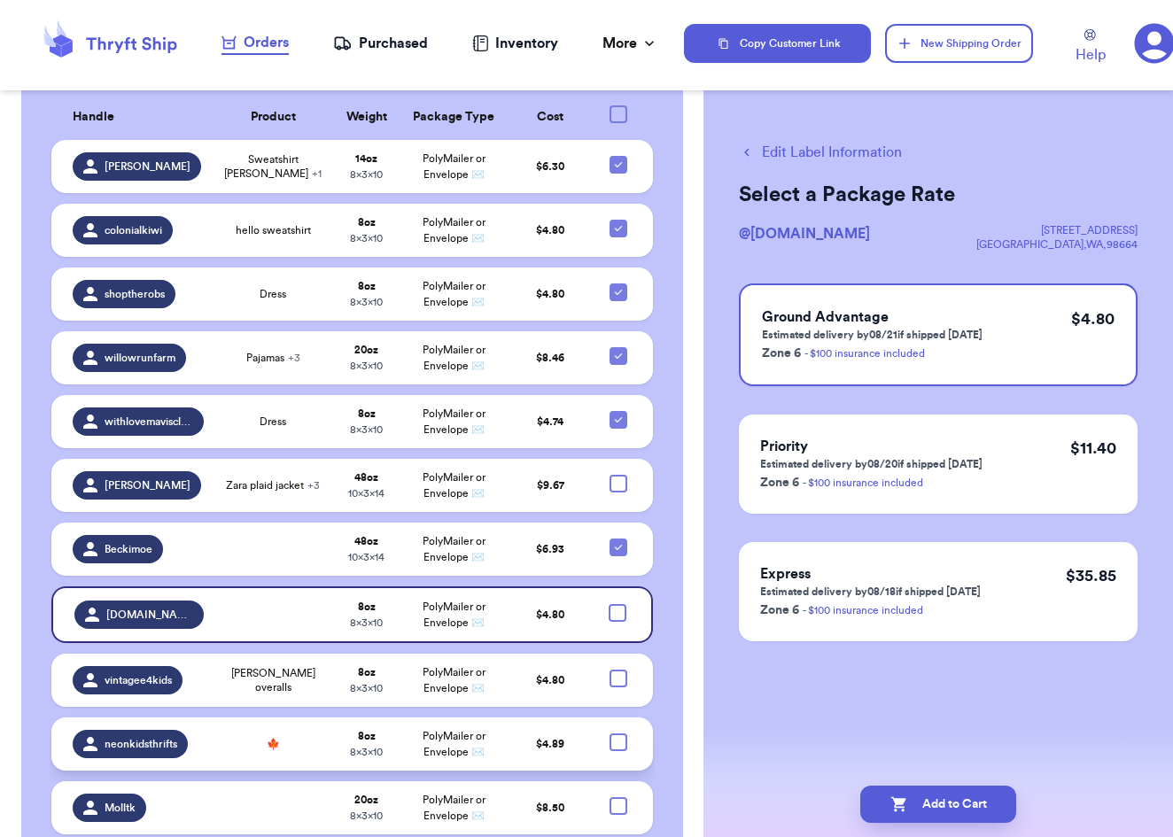
click at [618, 734] on div at bounding box center [619, 743] width 18 height 18
click at [618, 733] on input "checkbox" at bounding box center [618, 733] width 1 height 1
checkbox input "true"
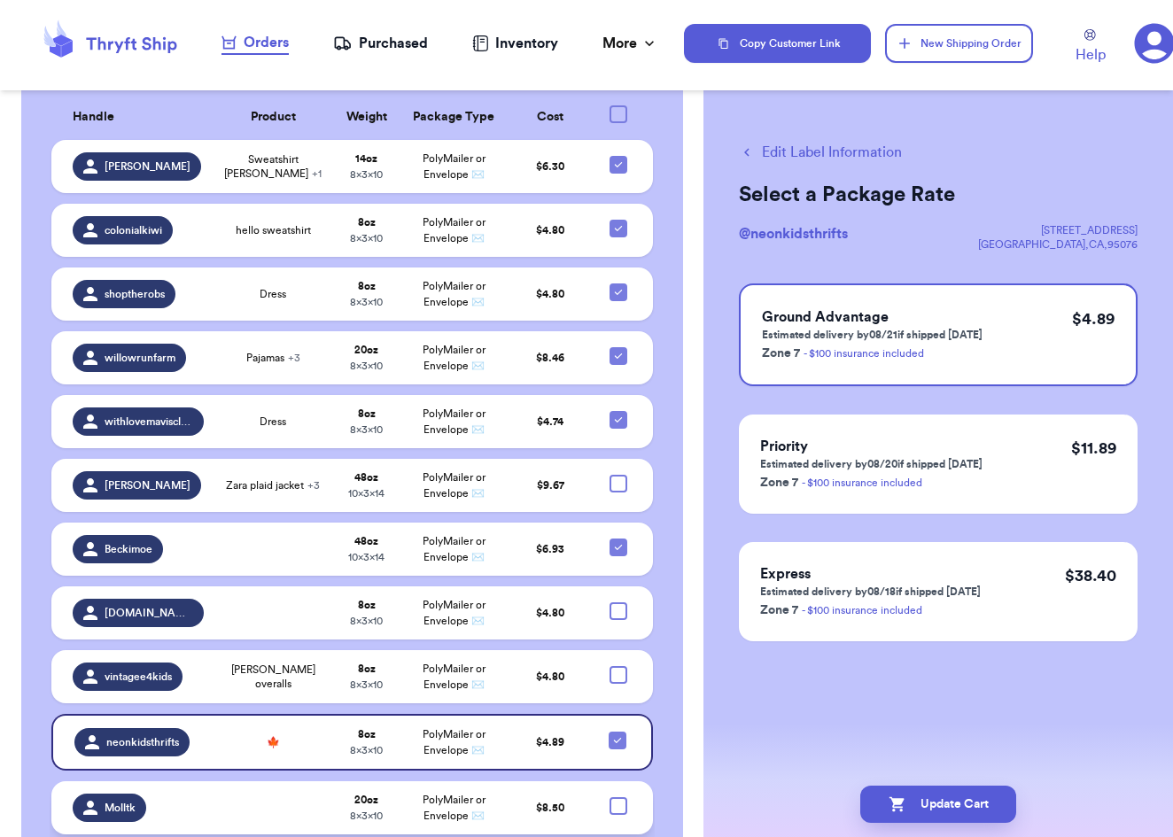
click at [621, 797] on div at bounding box center [619, 806] width 18 height 18
click at [618, 797] on input "checkbox" at bounding box center [618, 797] width 1 height 1
checkbox input "true"
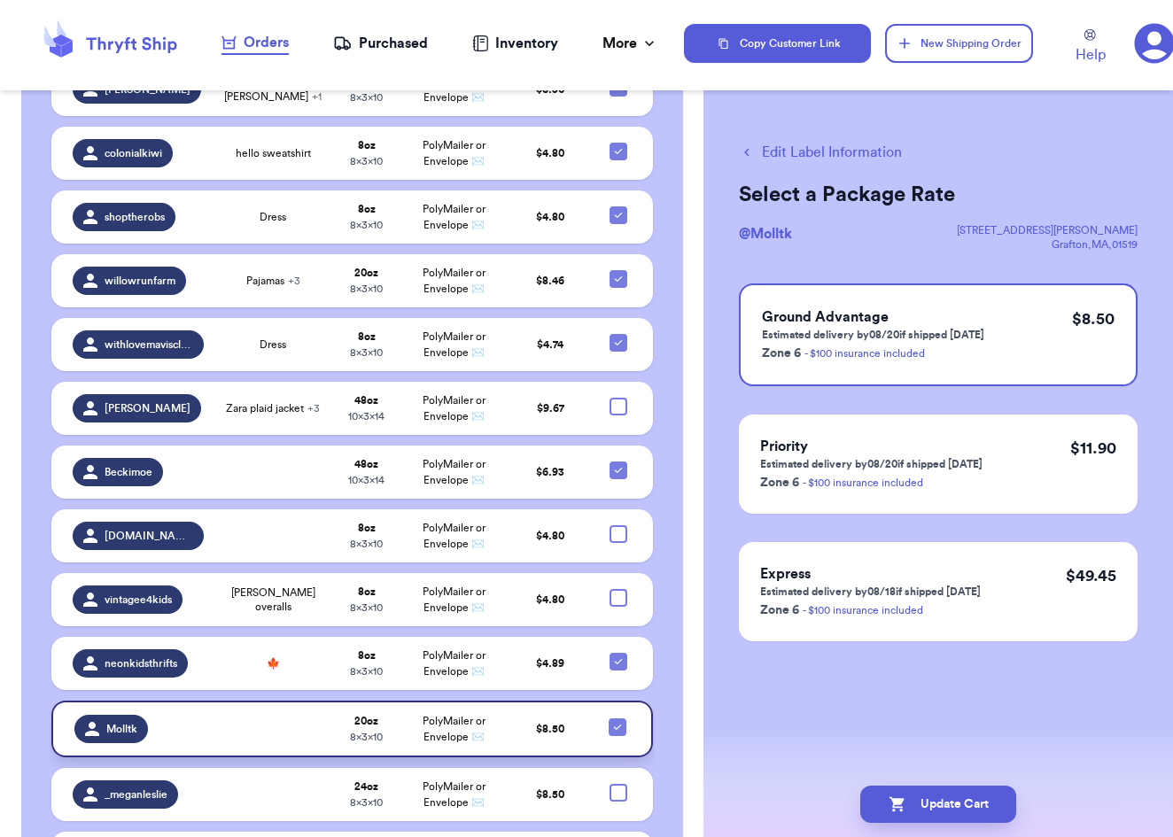
scroll to position [1538, 0]
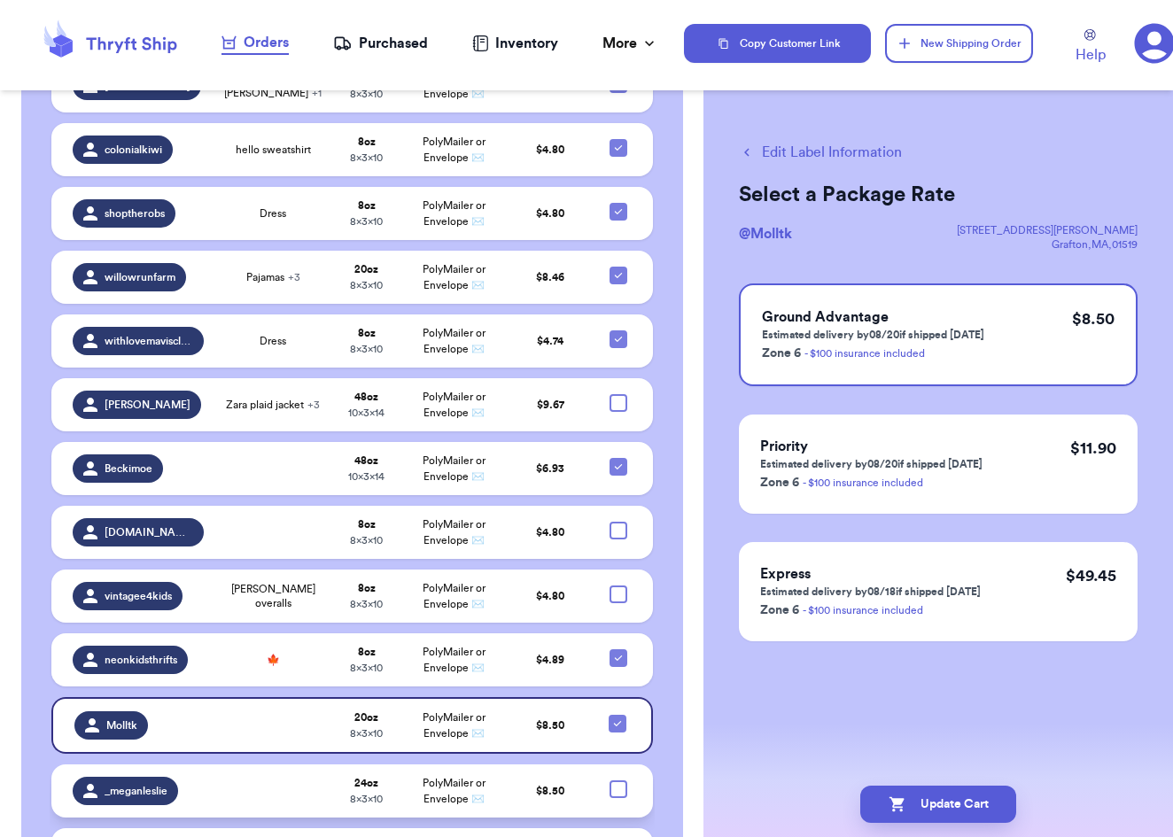
click at [618, 781] on div at bounding box center [619, 790] width 18 height 18
click at [618, 780] on input "checkbox" at bounding box center [618, 780] width 1 height 1
checkbox input "true"
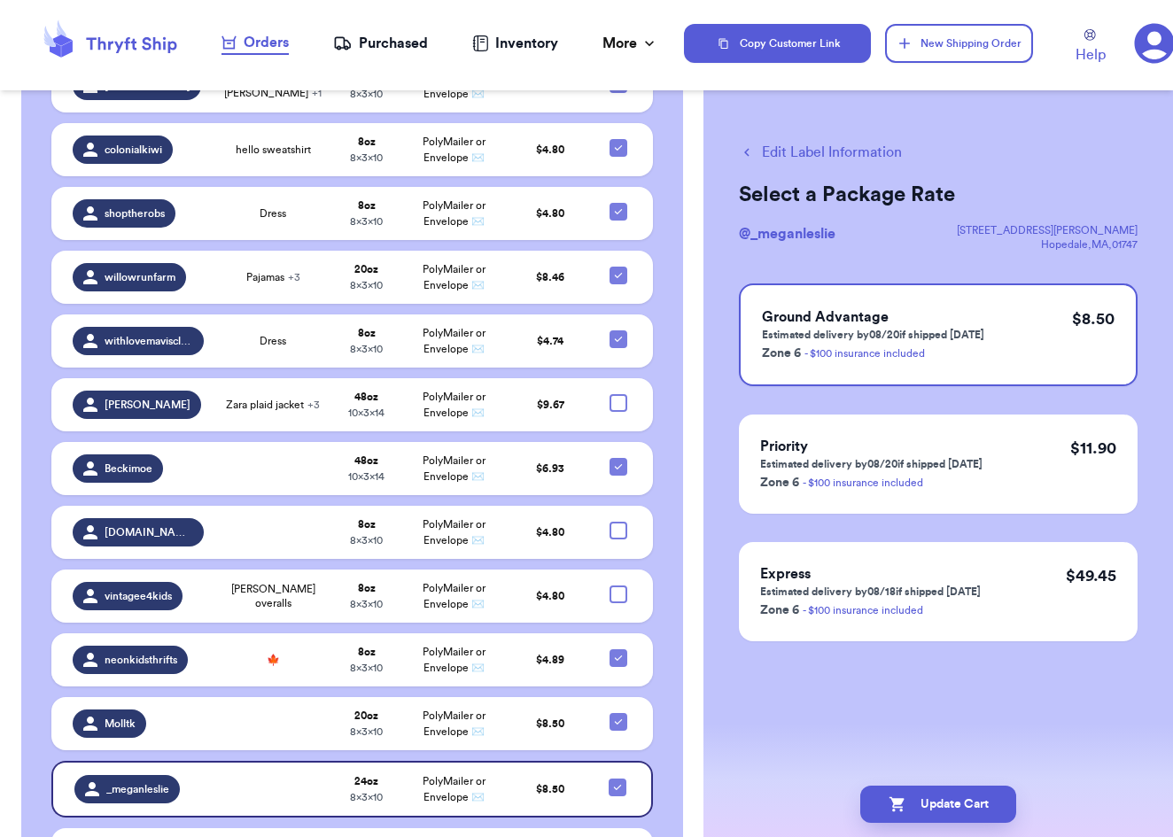
click at [619, 836] on div at bounding box center [619, 853] width 18 height 18
click at [618, 836] on input "checkbox" at bounding box center [618, 843] width 1 height 1
checkbox input "true"
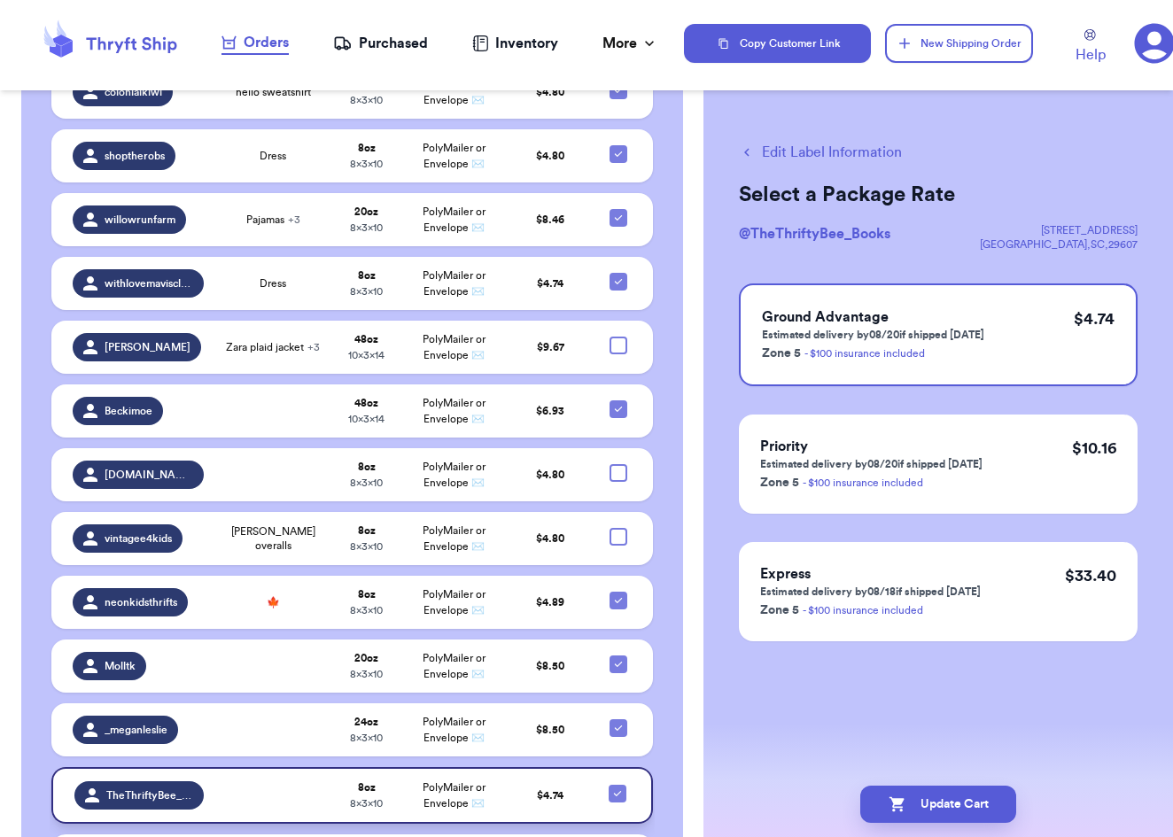
scroll to position [1598, 0]
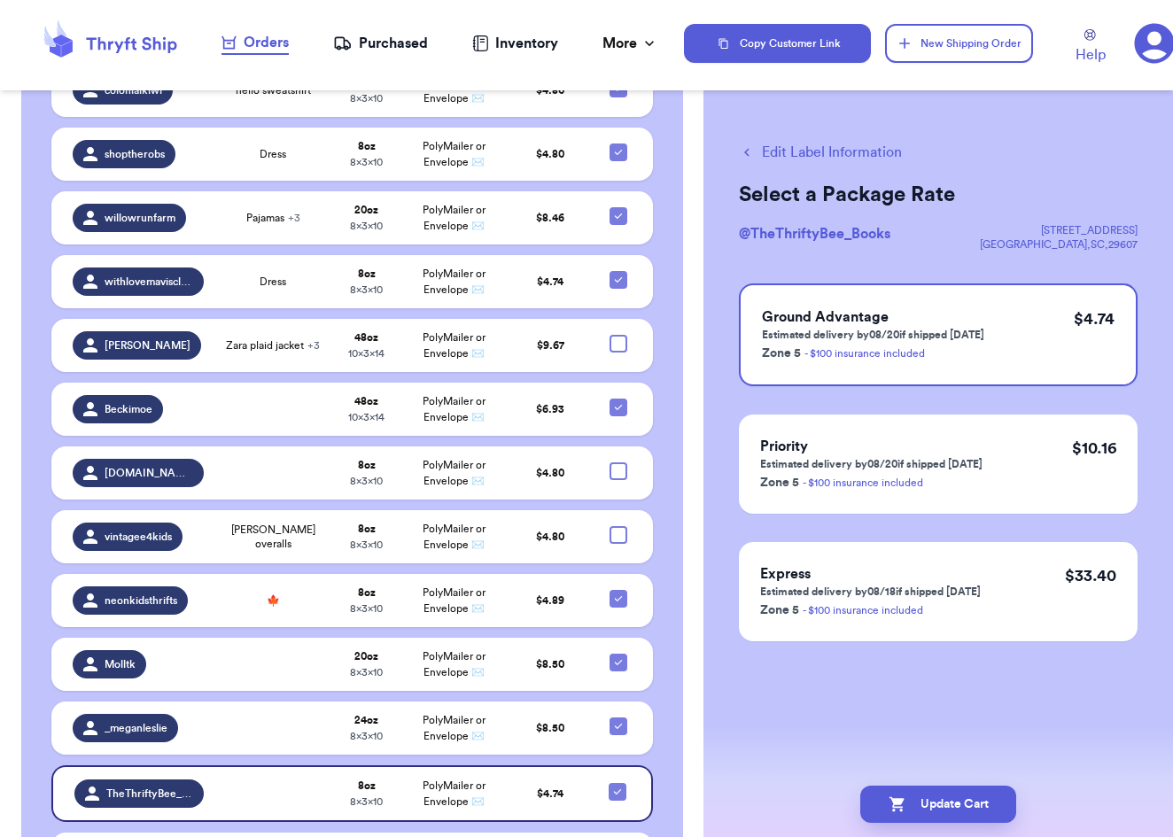
click at [618, 836] on input "checkbox" at bounding box center [618, 848] width 1 height 1
checkbox input "true"
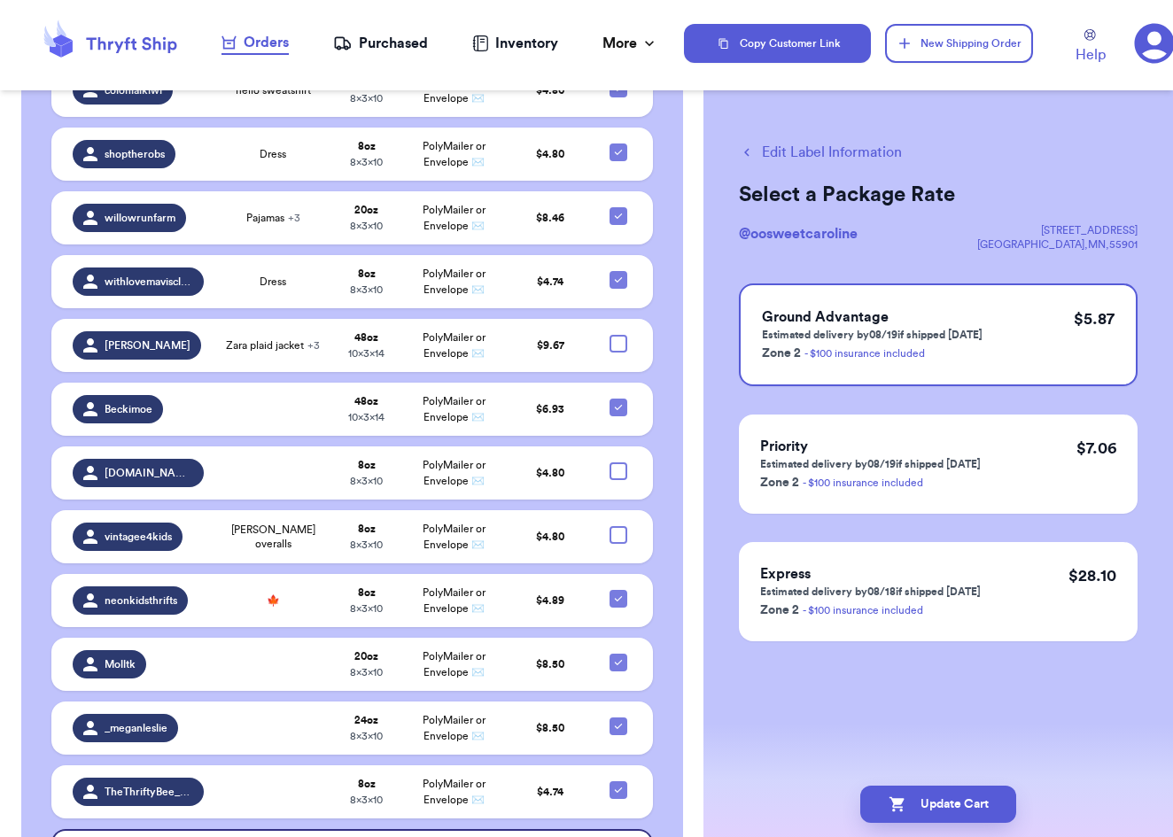
checkbox input "false"
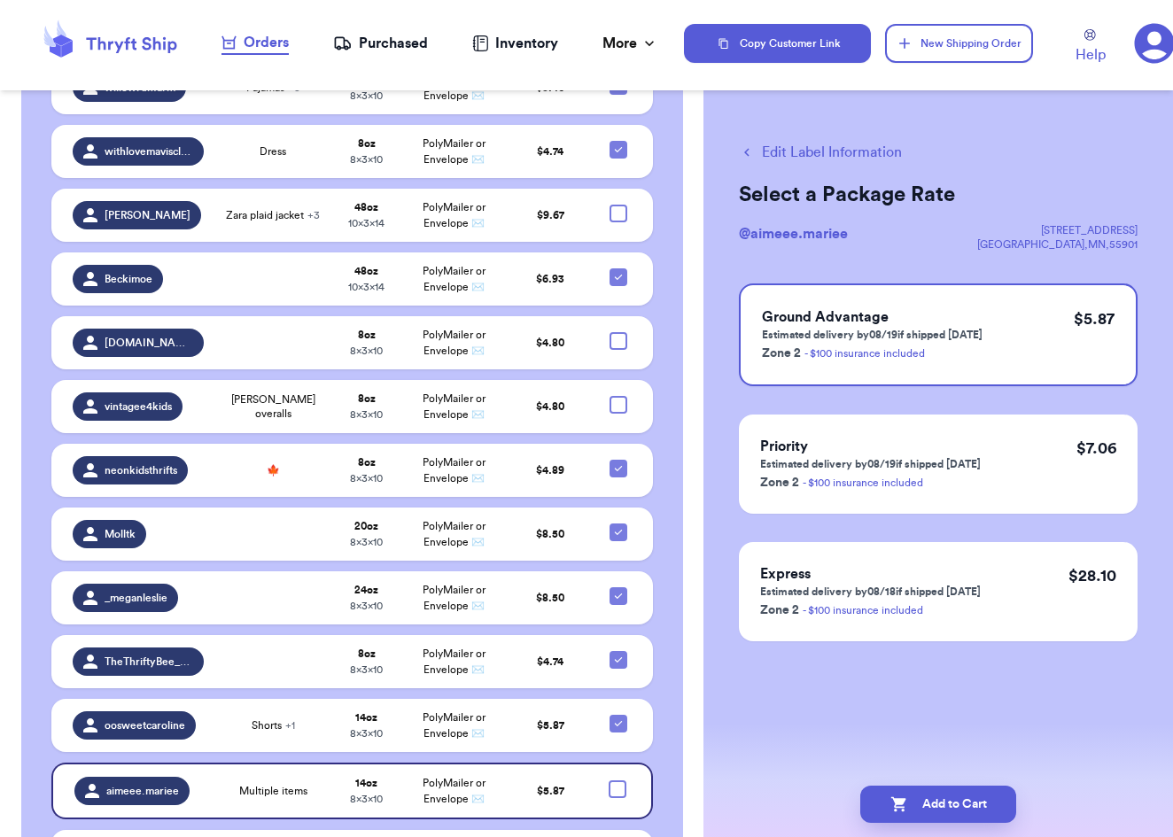
scroll to position [1795, 0]
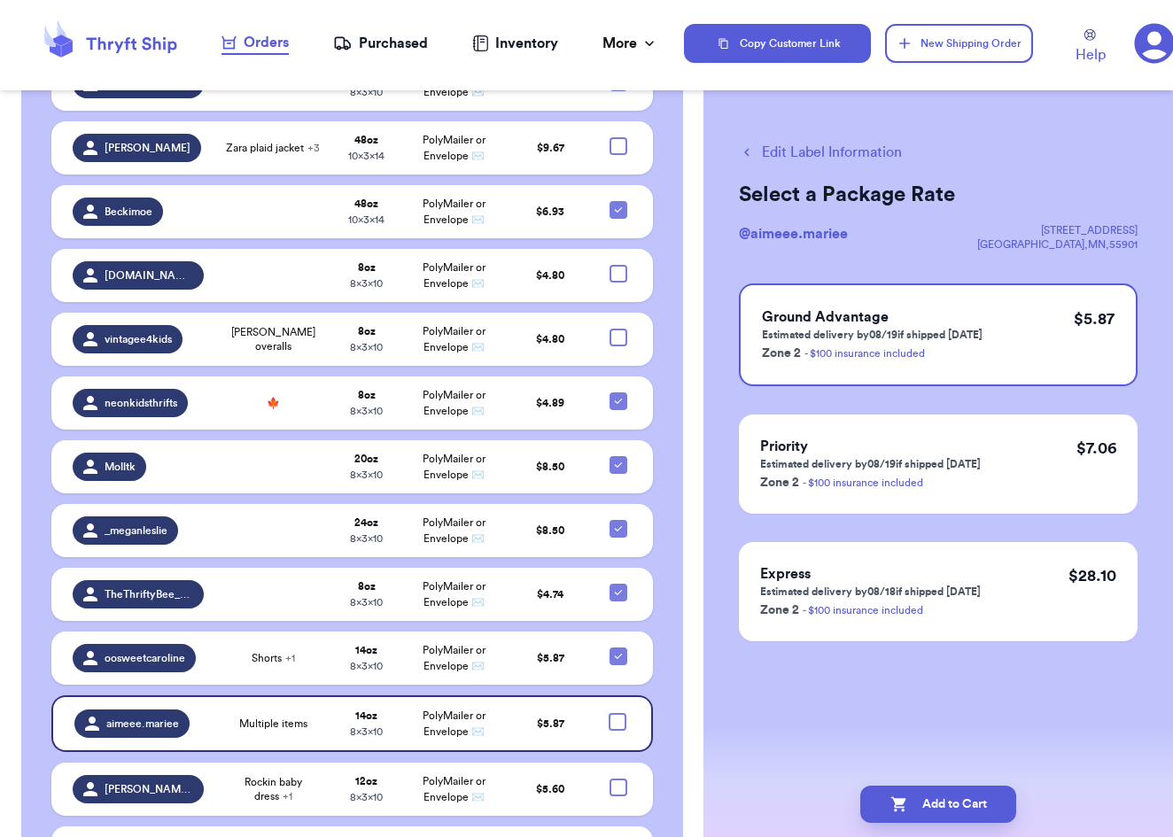
click at [621, 836] on div at bounding box center [619, 852] width 18 height 18
click at [618, 836] on input "checkbox" at bounding box center [618, 842] width 1 height 1
checkbox input "true"
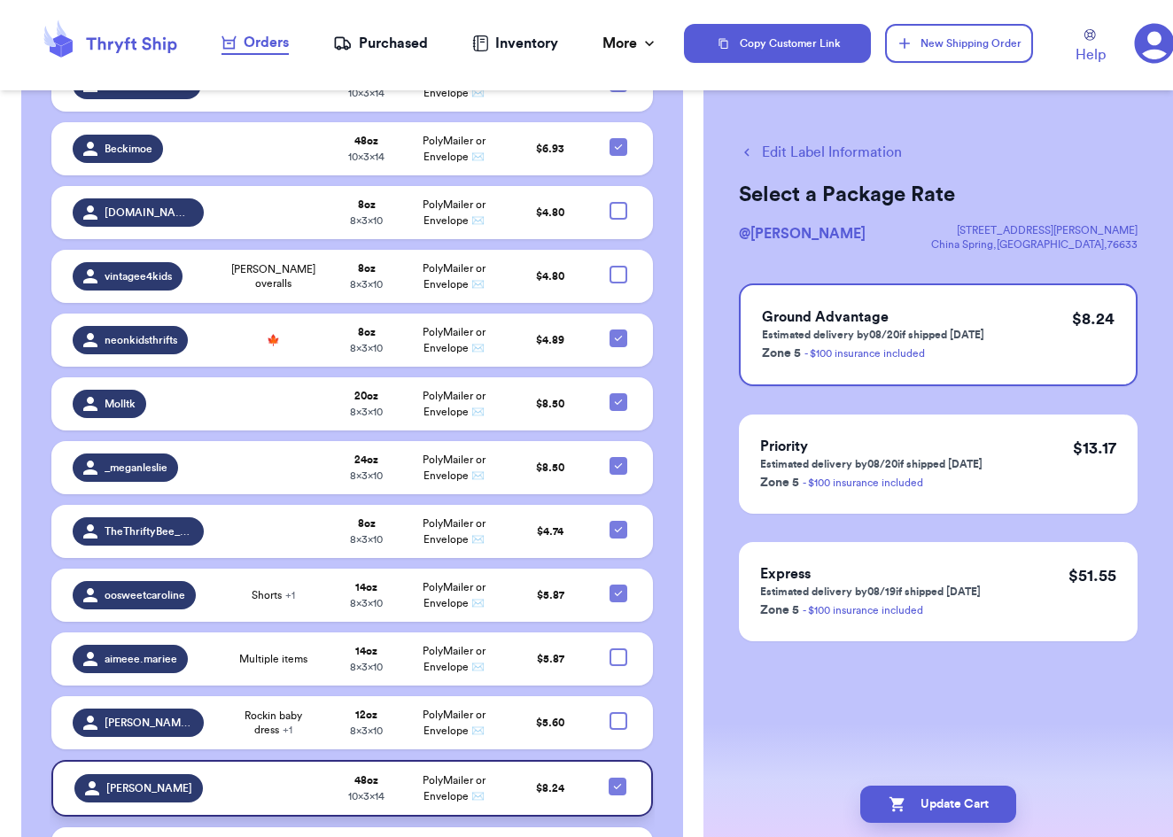
scroll to position [1860, 0]
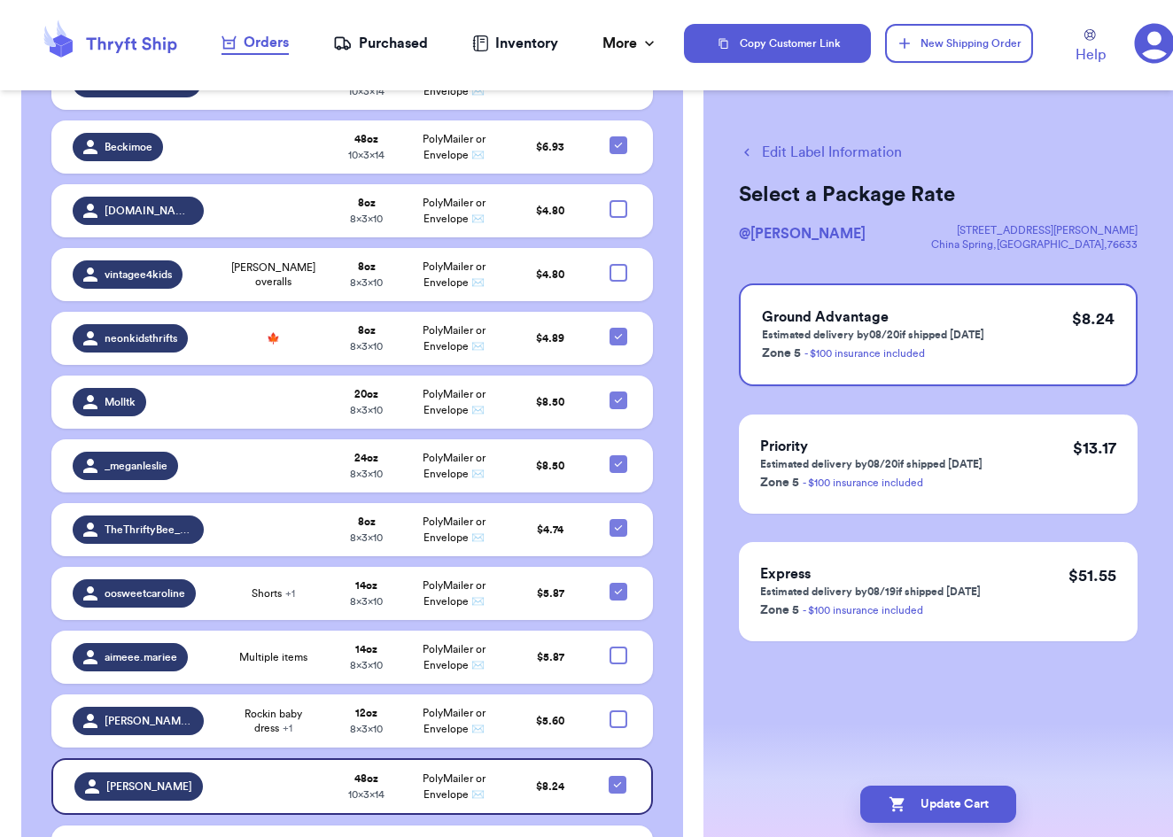
checkbox input "true"
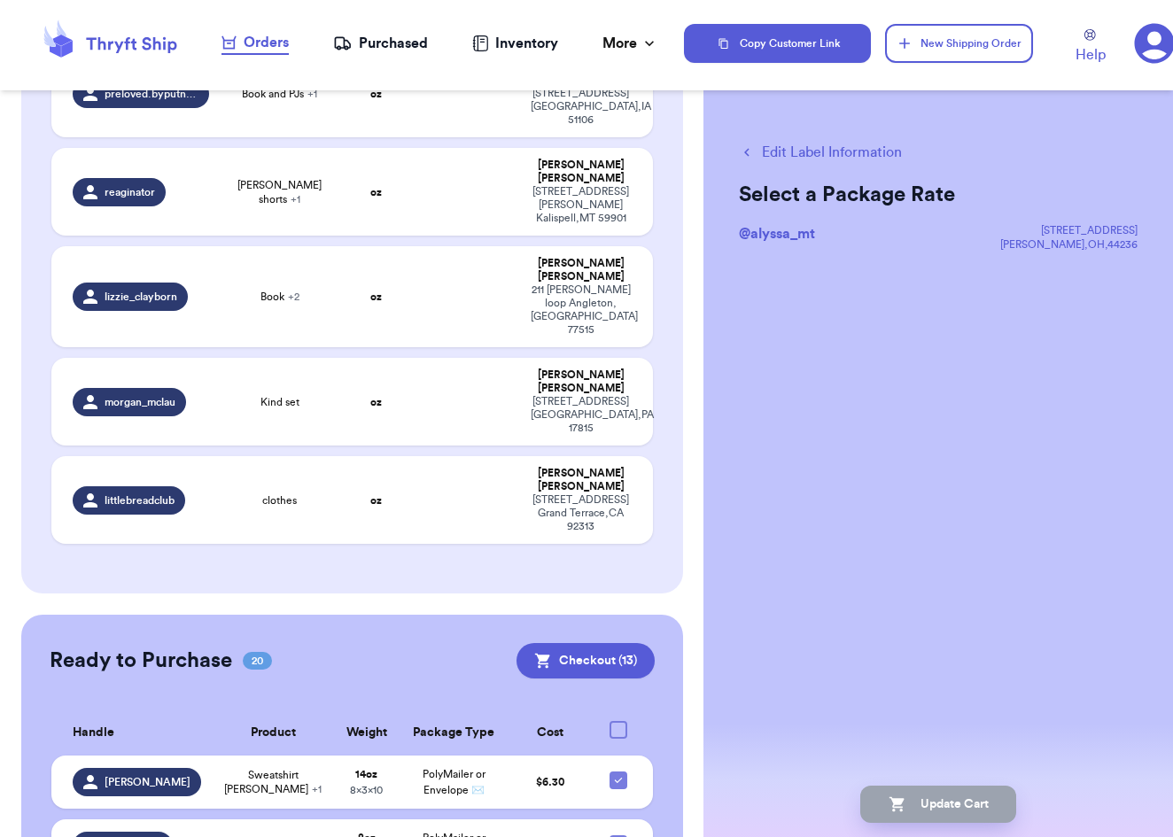
scroll to position [867, 0]
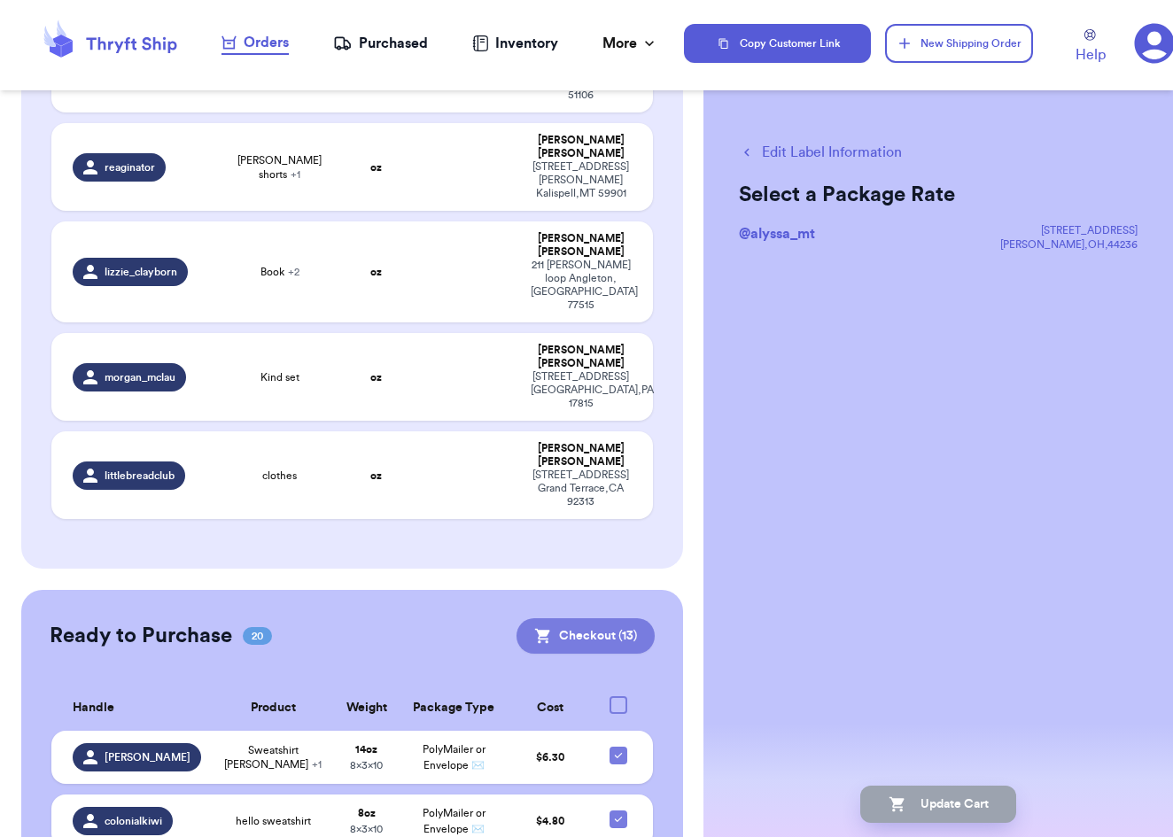
click at [605, 618] on button "Checkout ( 13 )" at bounding box center [586, 635] width 138 height 35
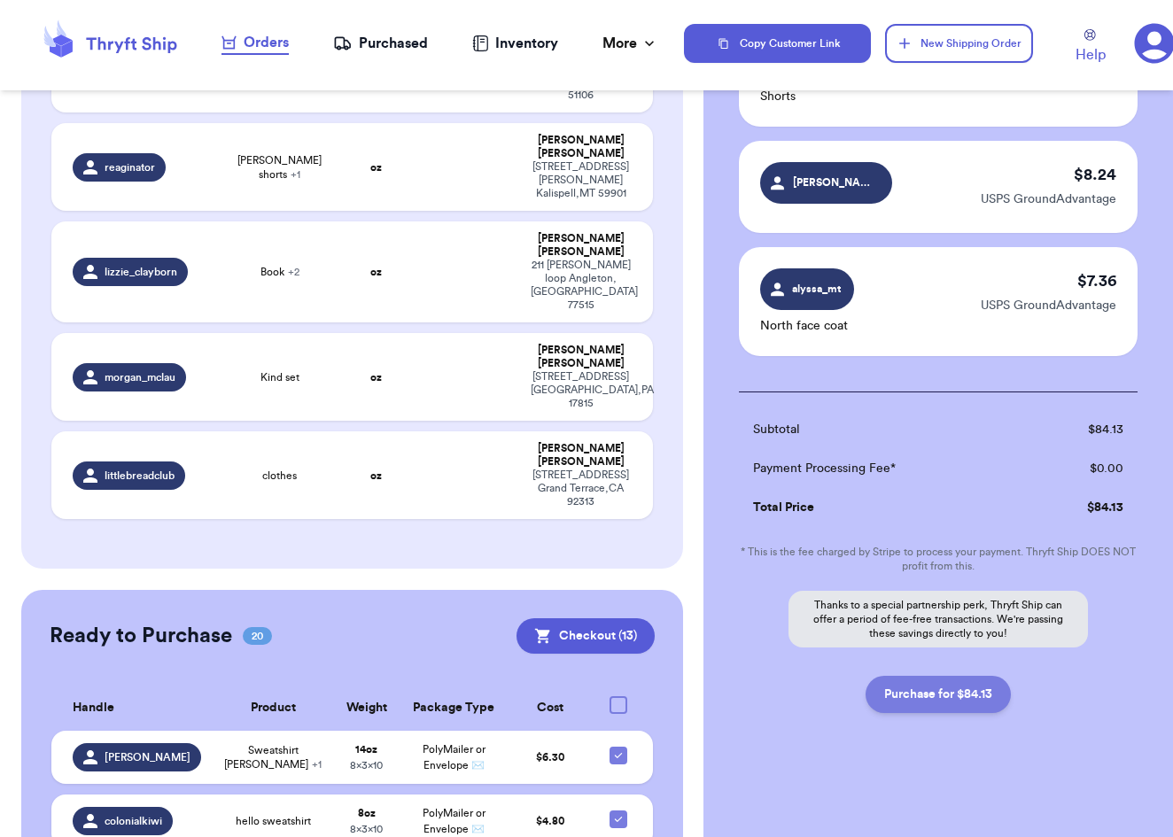
scroll to position [1366, 0]
click at [885, 700] on button "Purchase for $84.13" at bounding box center [938, 694] width 145 height 37
checkbox input "false"
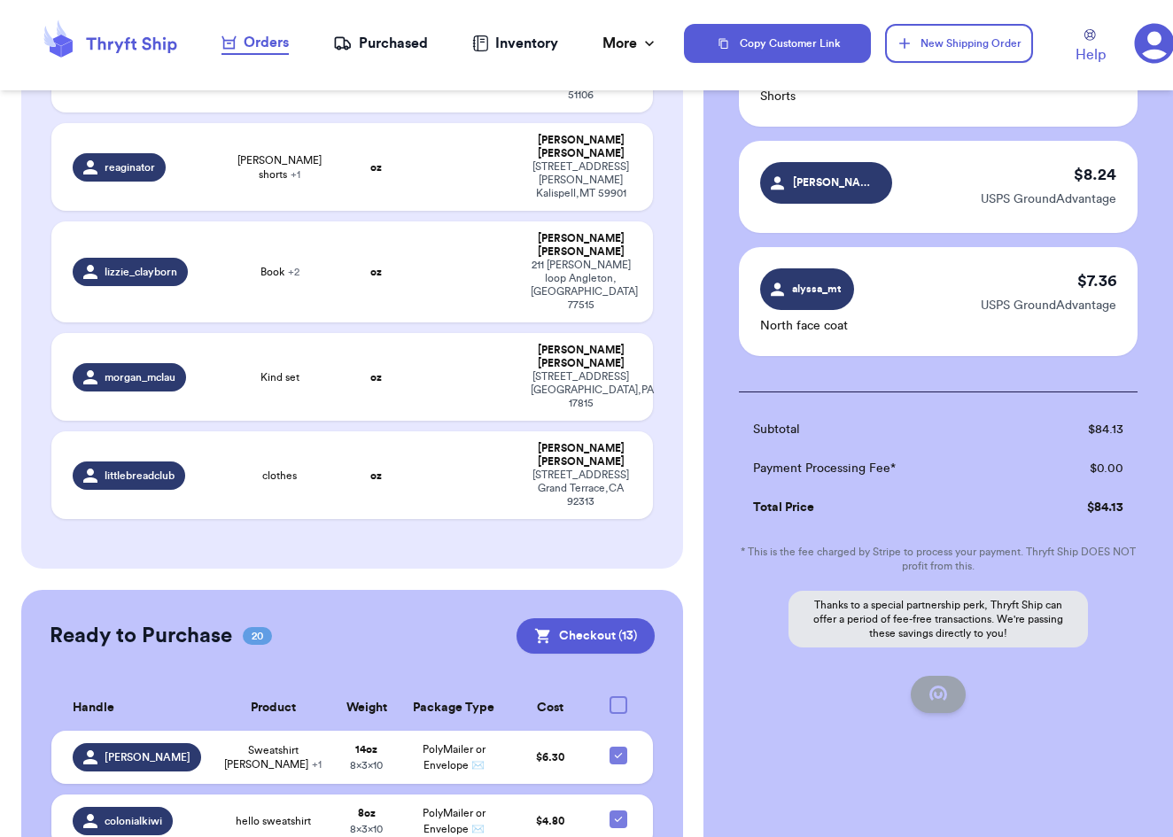
checkbox input "false"
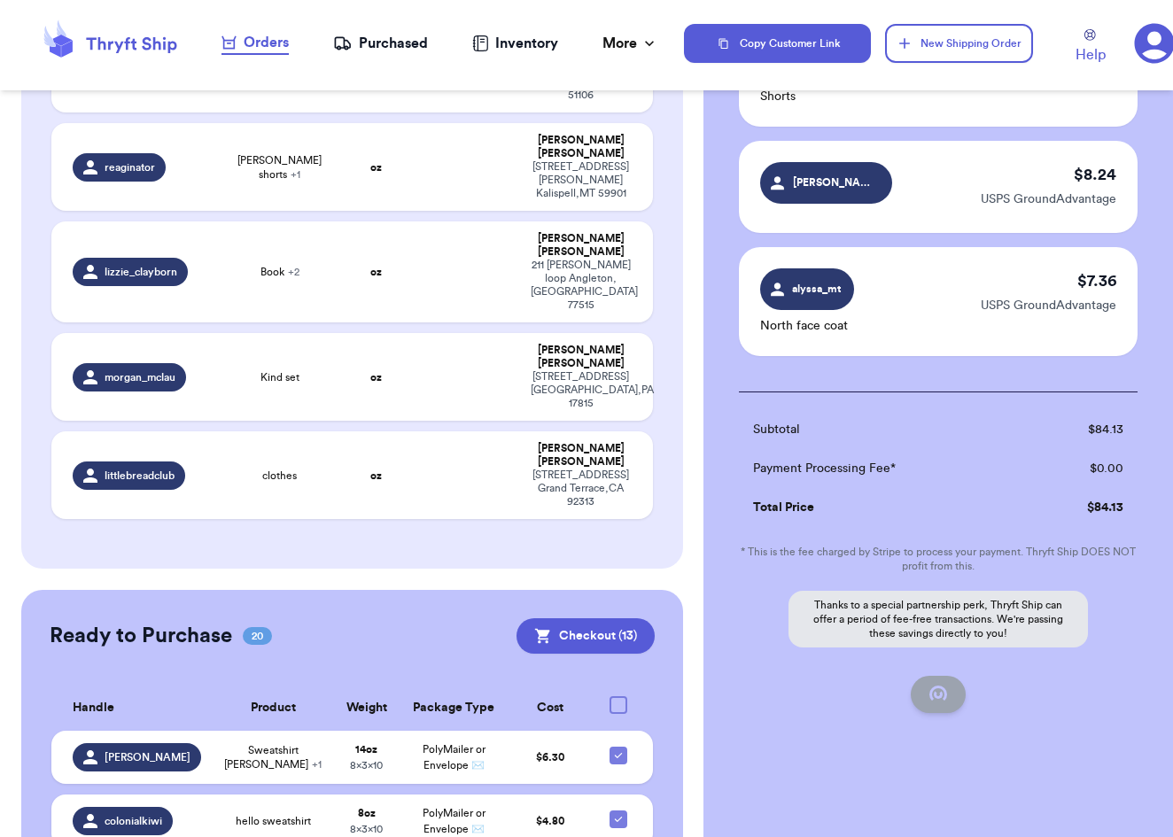
checkbox input "false"
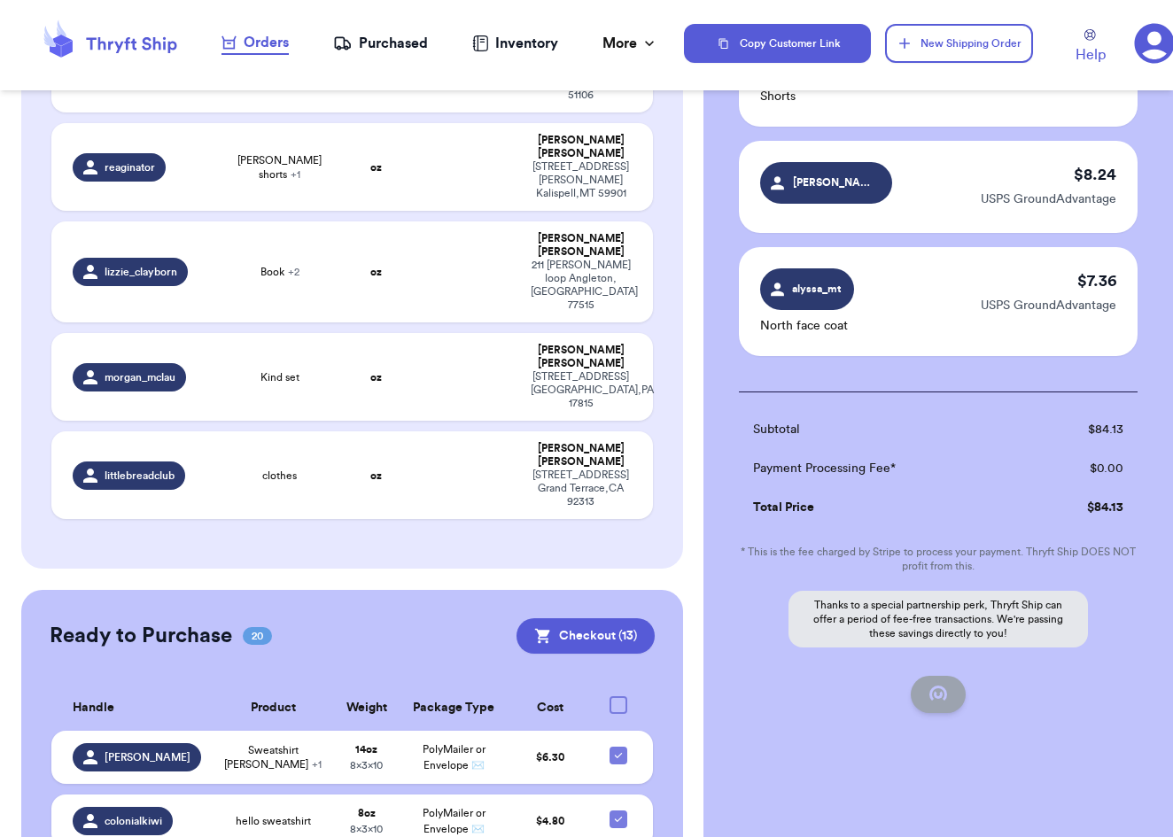
scroll to position [0, 0]
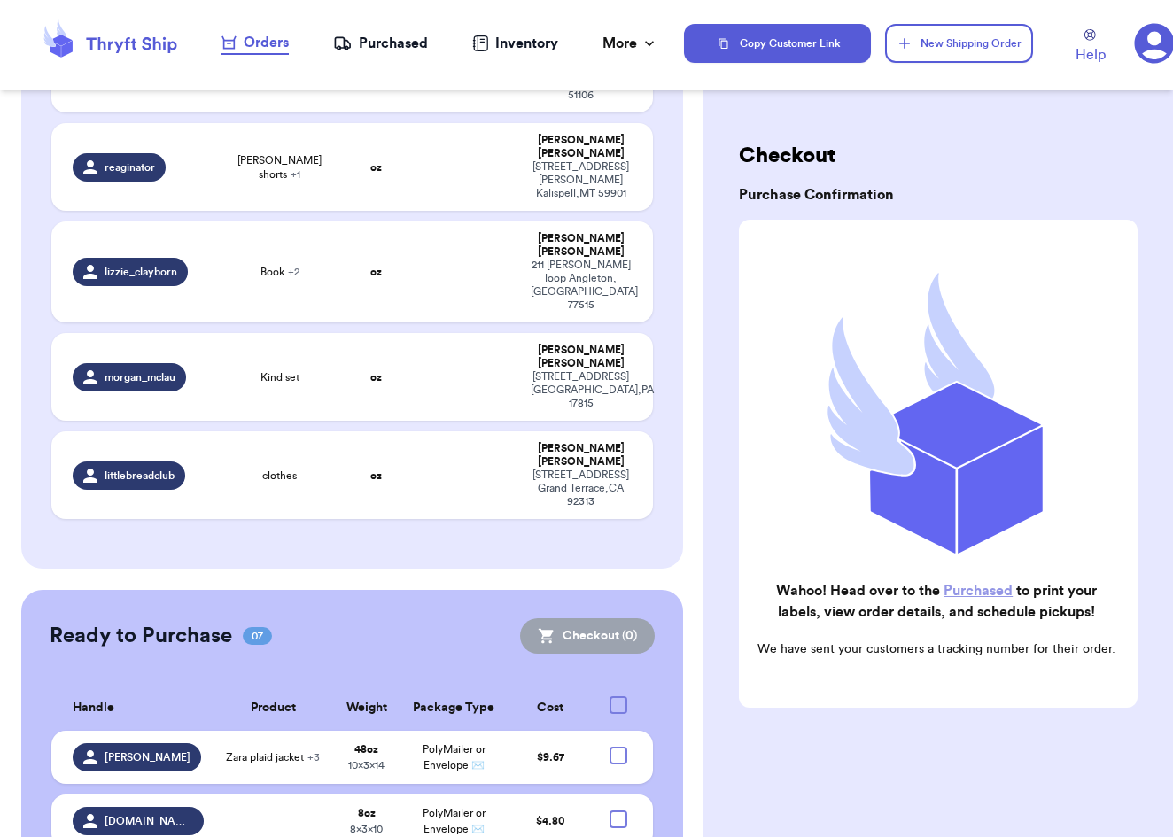
click at [385, 43] on div "Purchased" at bounding box center [380, 43] width 95 height 21
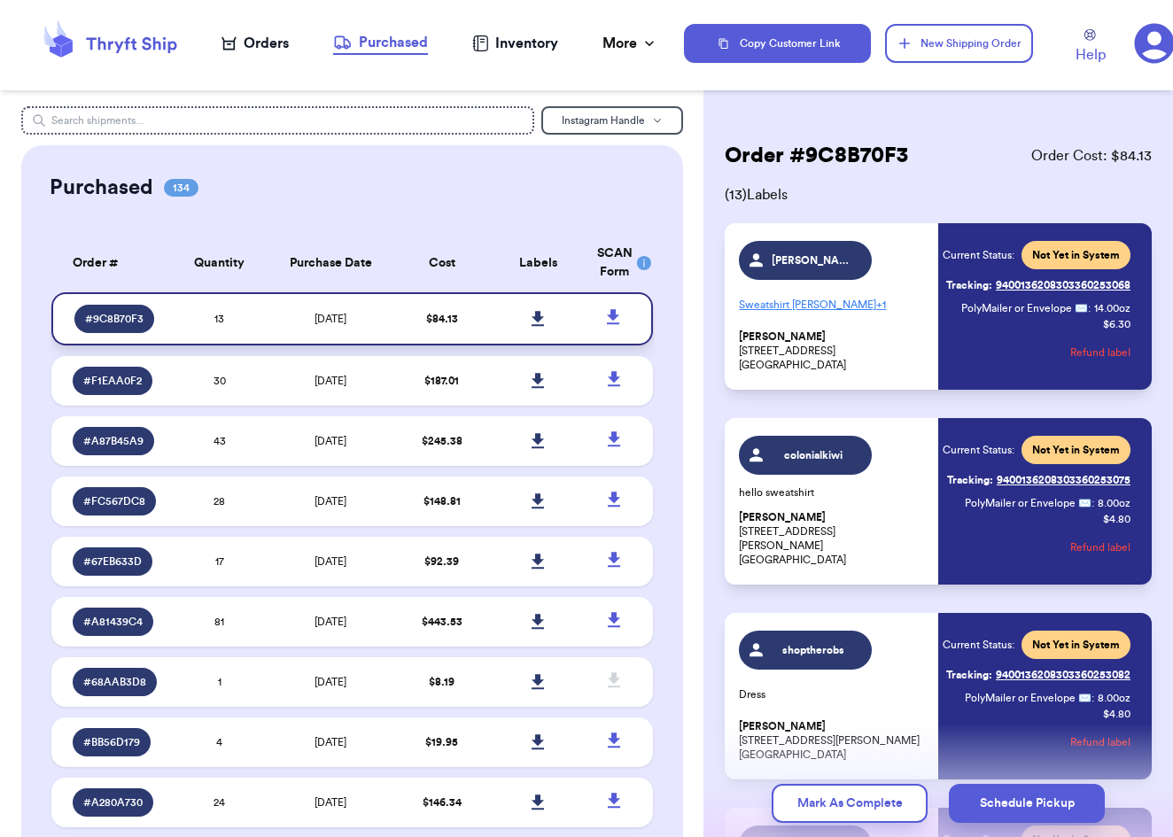
click at [544, 327] on icon at bounding box center [538, 319] width 13 height 16
